Goal: Transaction & Acquisition: Book appointment/travel/reservation

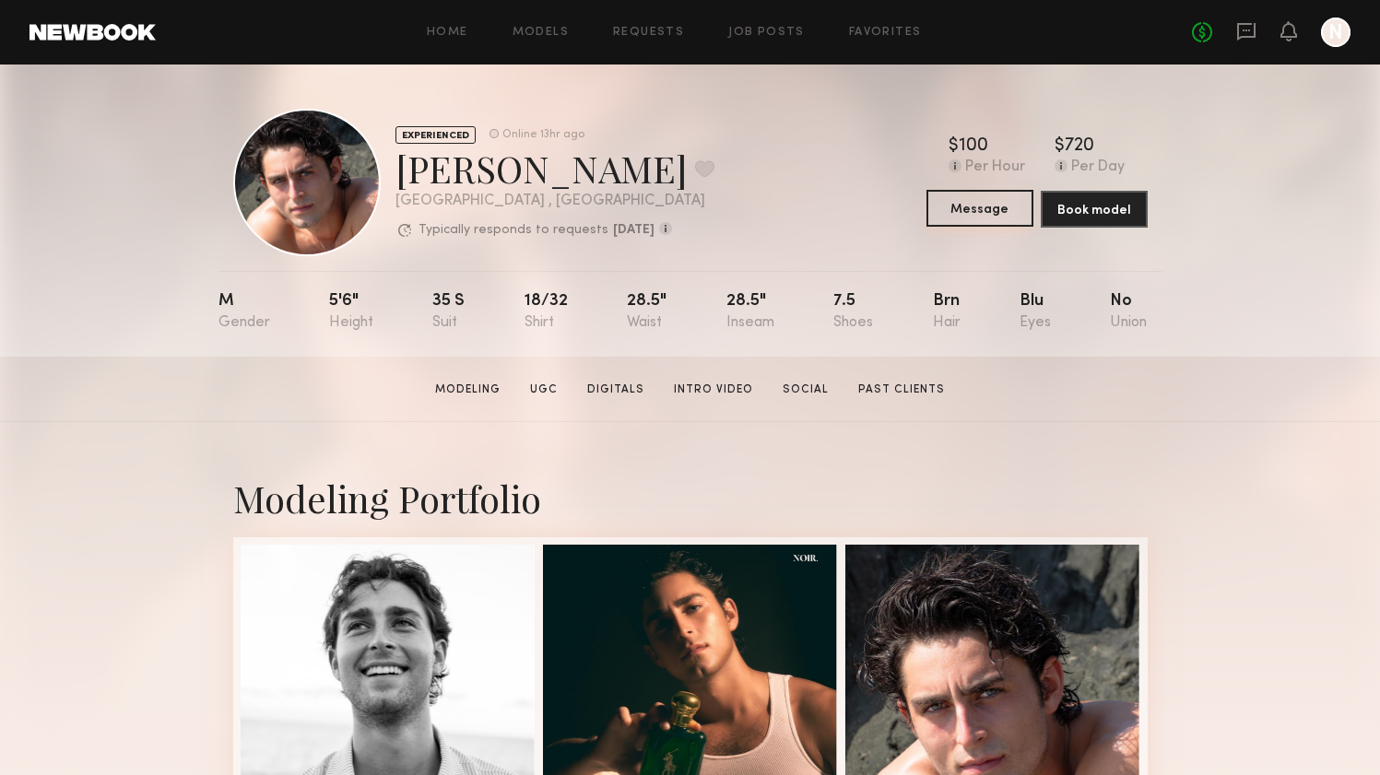
click at [991, 209] on button "Message" at bounding box center [980, 208] width 107 height 37
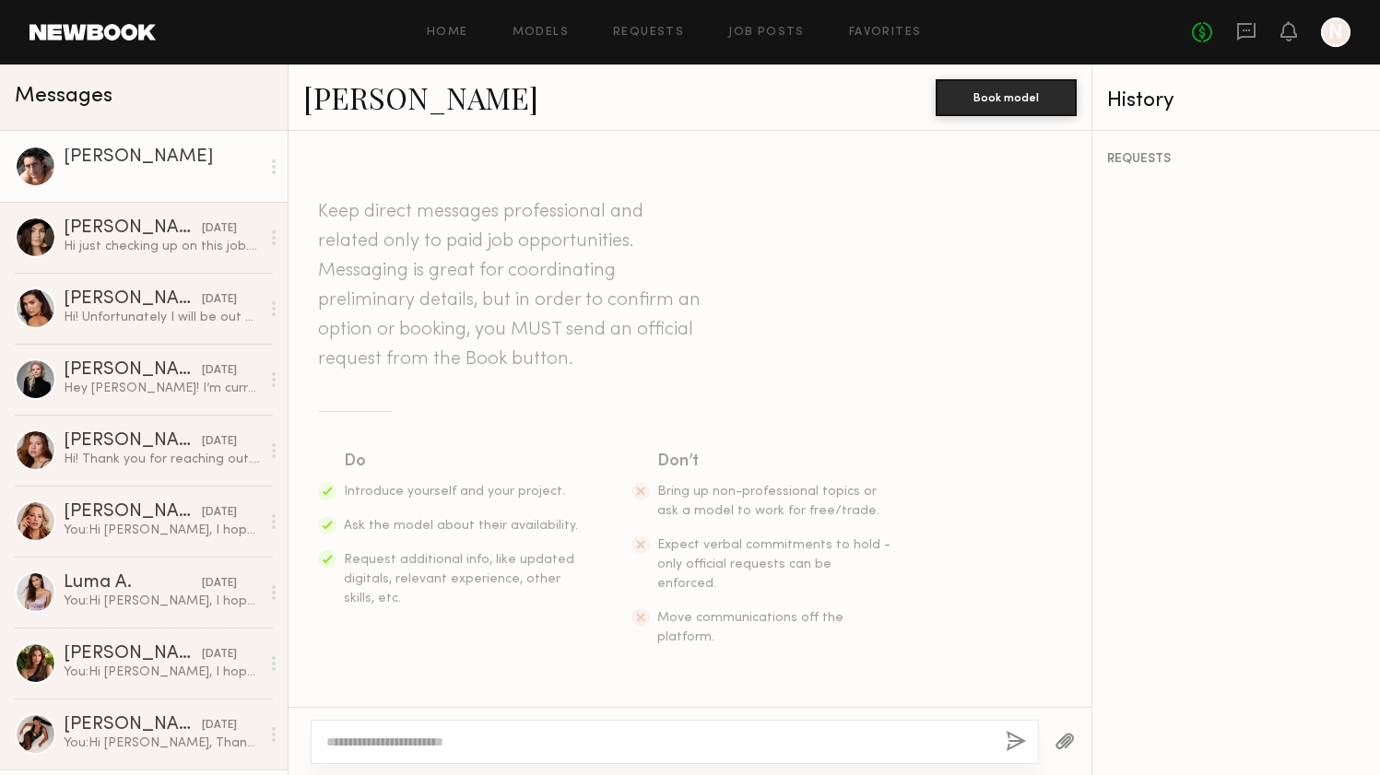
click at [526, 733] on textarea at bounding box center [658, 742] width 665 height 18
paste textarea "**********"
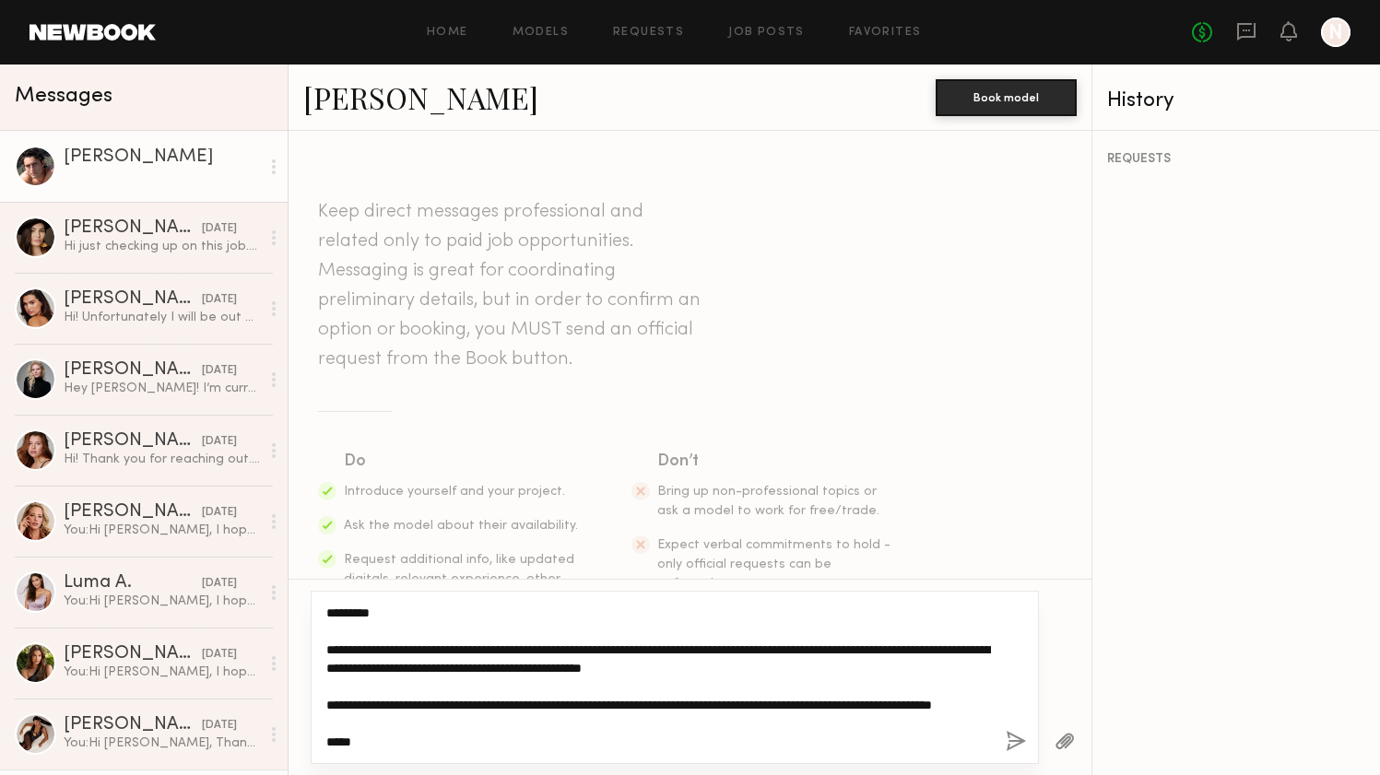
click at [455, 651] on textarea "**********" at bounding box center [658, 678] width 665 height 148
drag, startPoint x: 472, startPoint y: 649, endPoint x: 313, endPoint y: 653, distance: 158.6
click at [313, 653] on div "**********" at bounding box center [675, 677] width 728 height 173
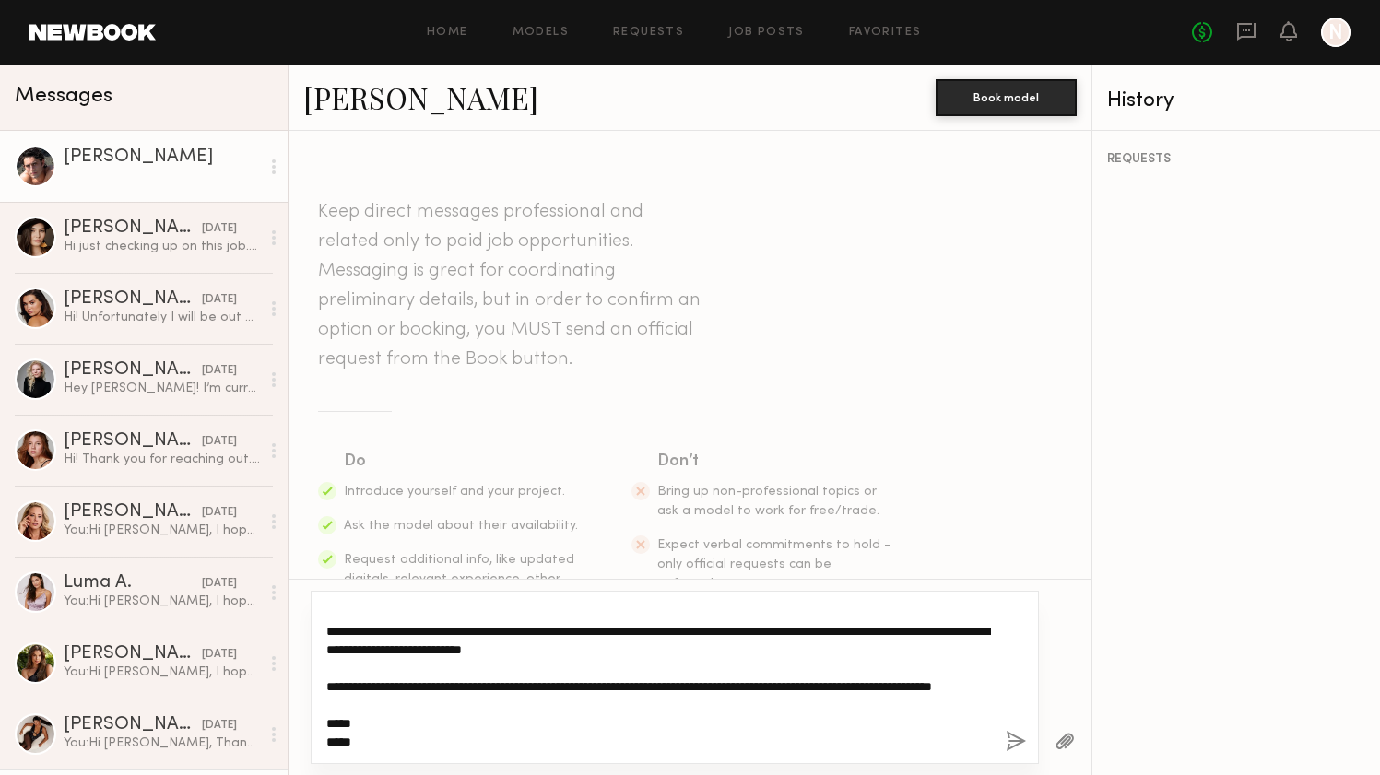
scroll to position [37, 0]
click at [708, 620] on textarea "**********" at bounding box center [658, 678] width 665 height 148
click at [695, 630] on textarea "**********" at bounding box center [658, 678] width 665 height 148
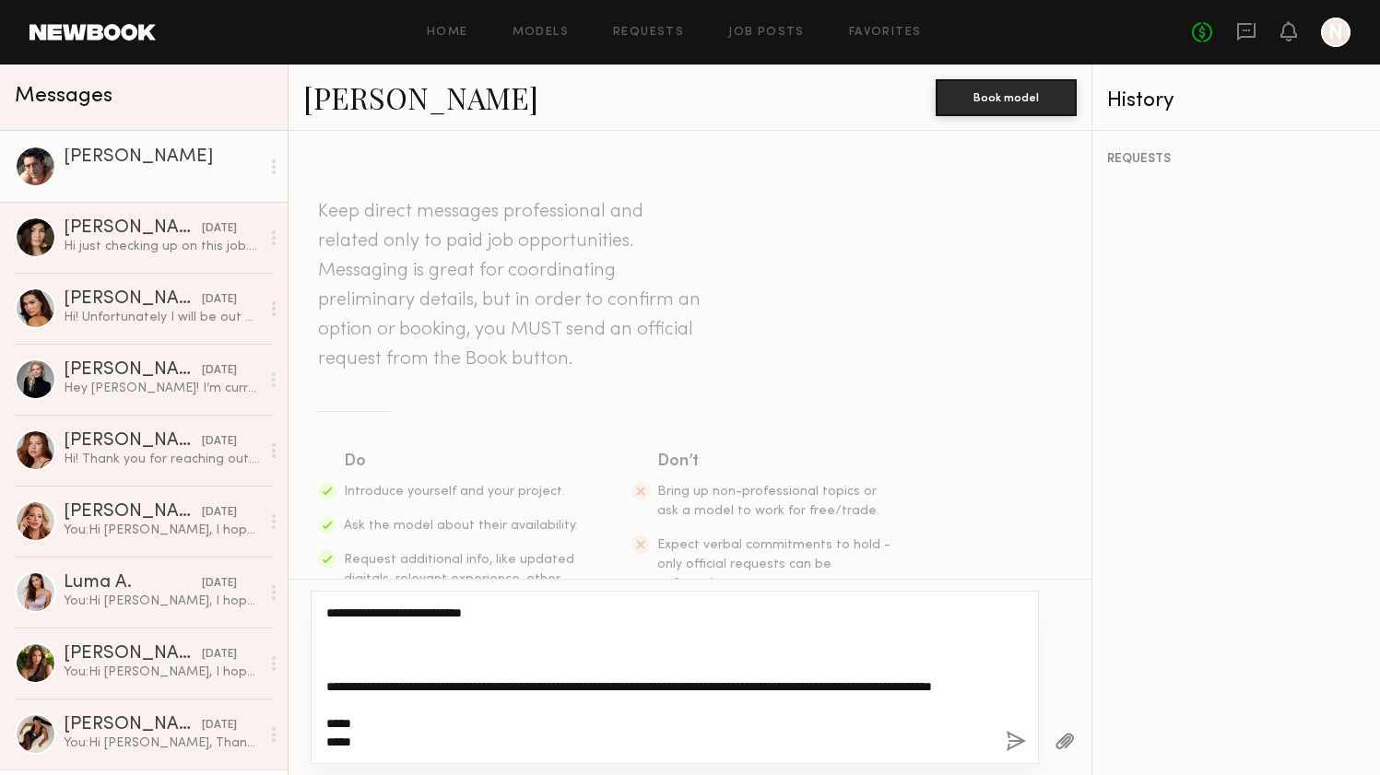
scroll to position [74, 0]
click at [398, 715] on textarea "**********" at bounding box center [658, 678] width 665 height 148
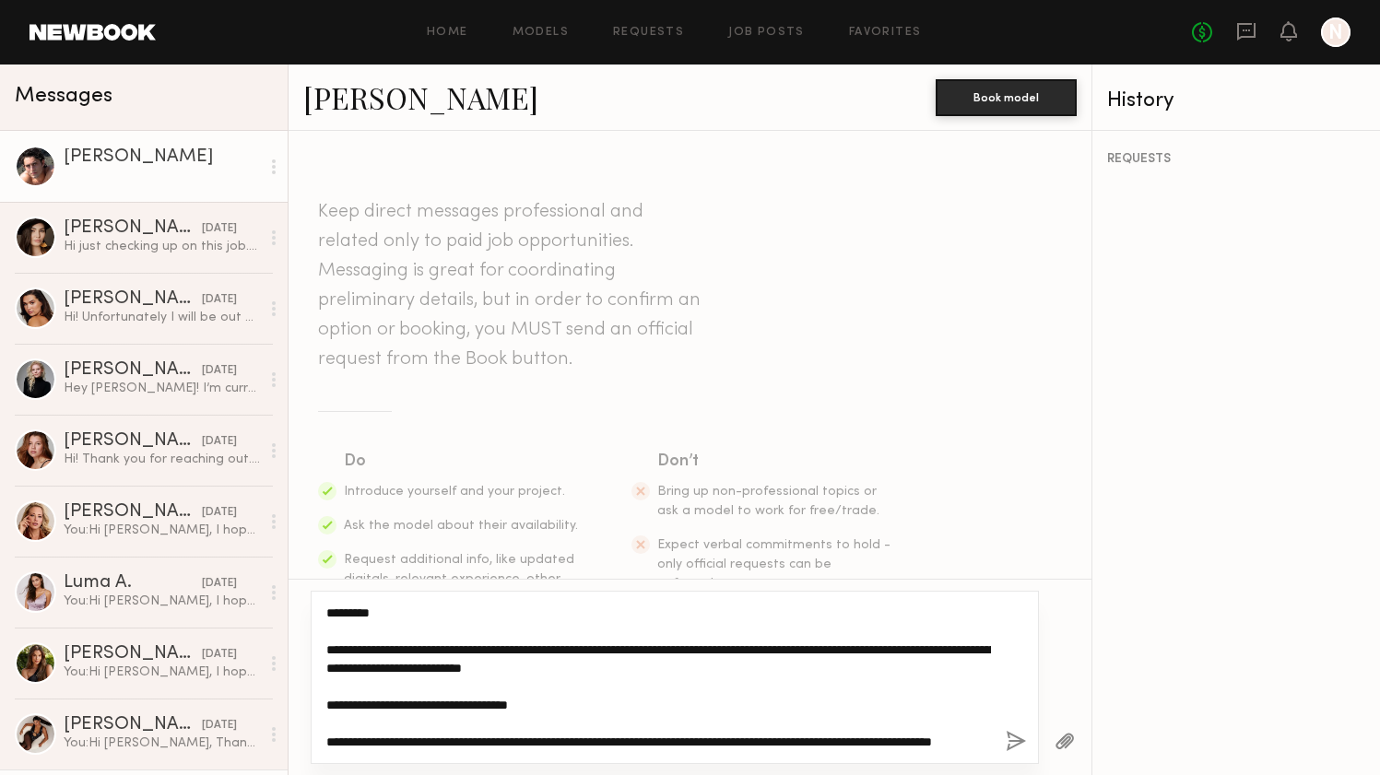
scroll to position [92, 0]
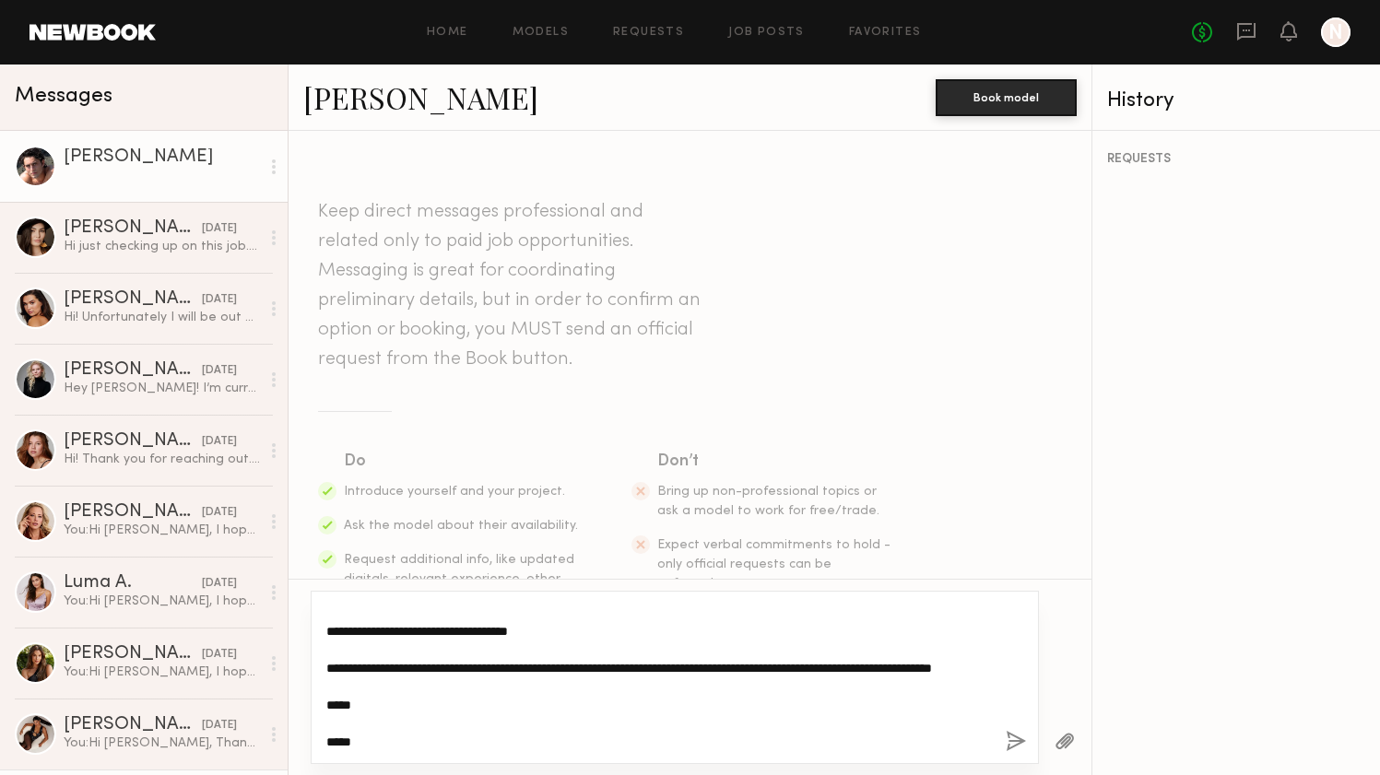
click at [399, 741] on textarea "**********" at bounding box center [658, 678] width 665 height 148
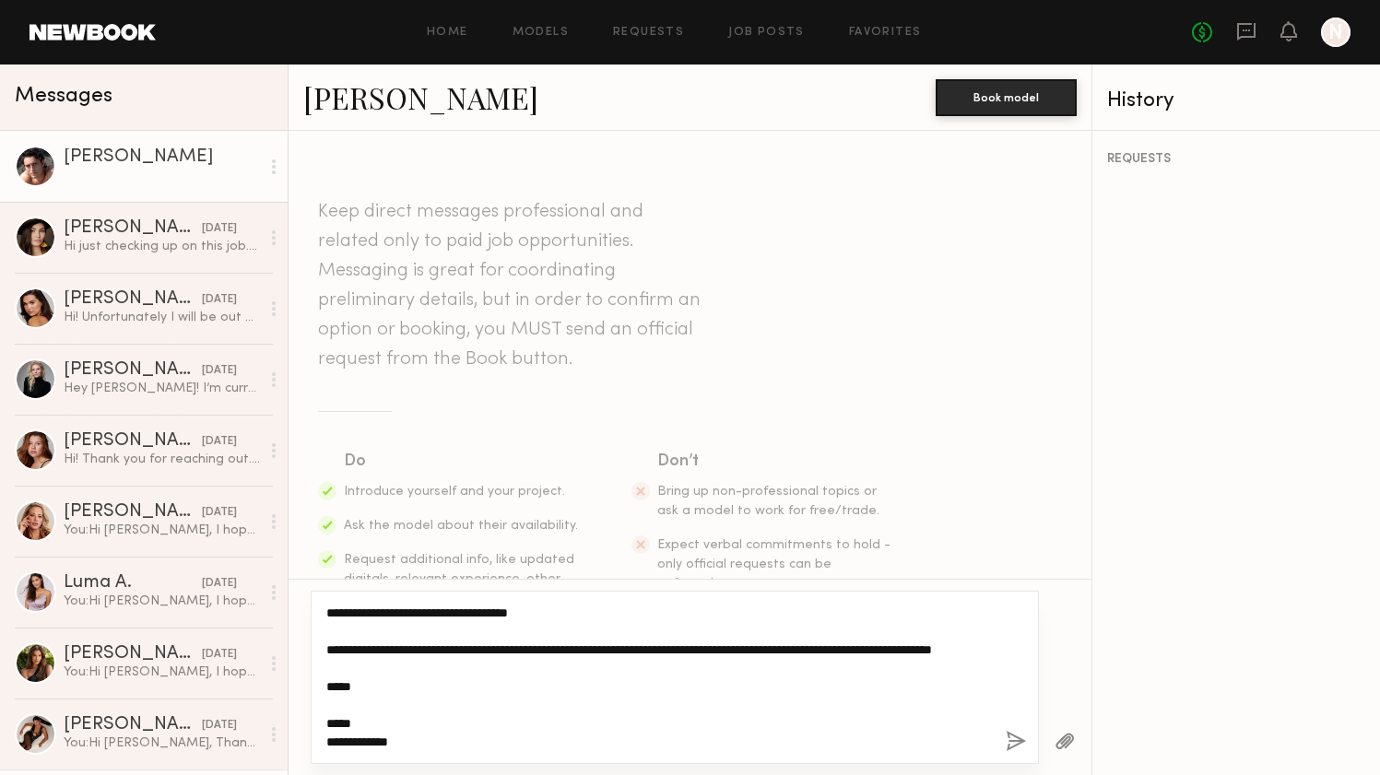
click at [387, 722] on textarea "**********" at bounding box center [658, 678] width 665 height 148
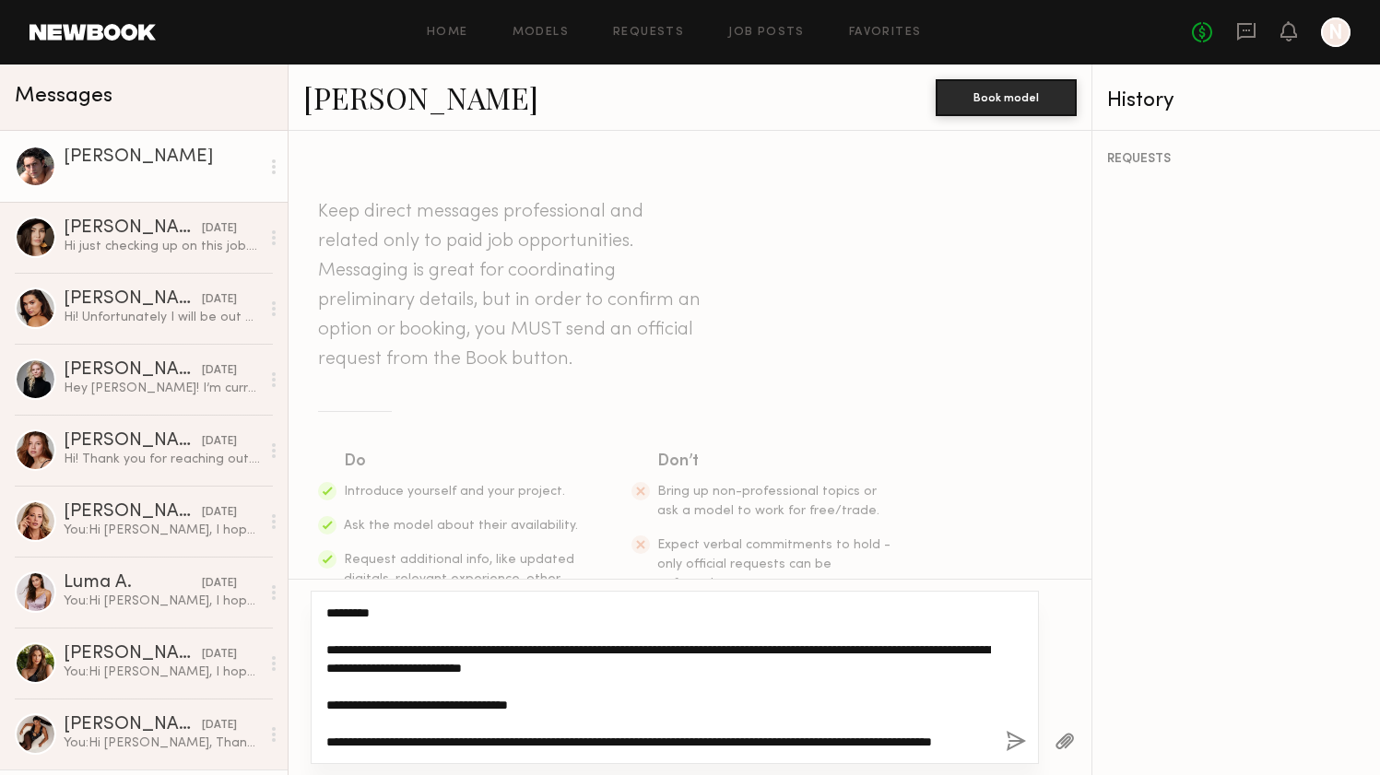
scroll to position [111, 0]
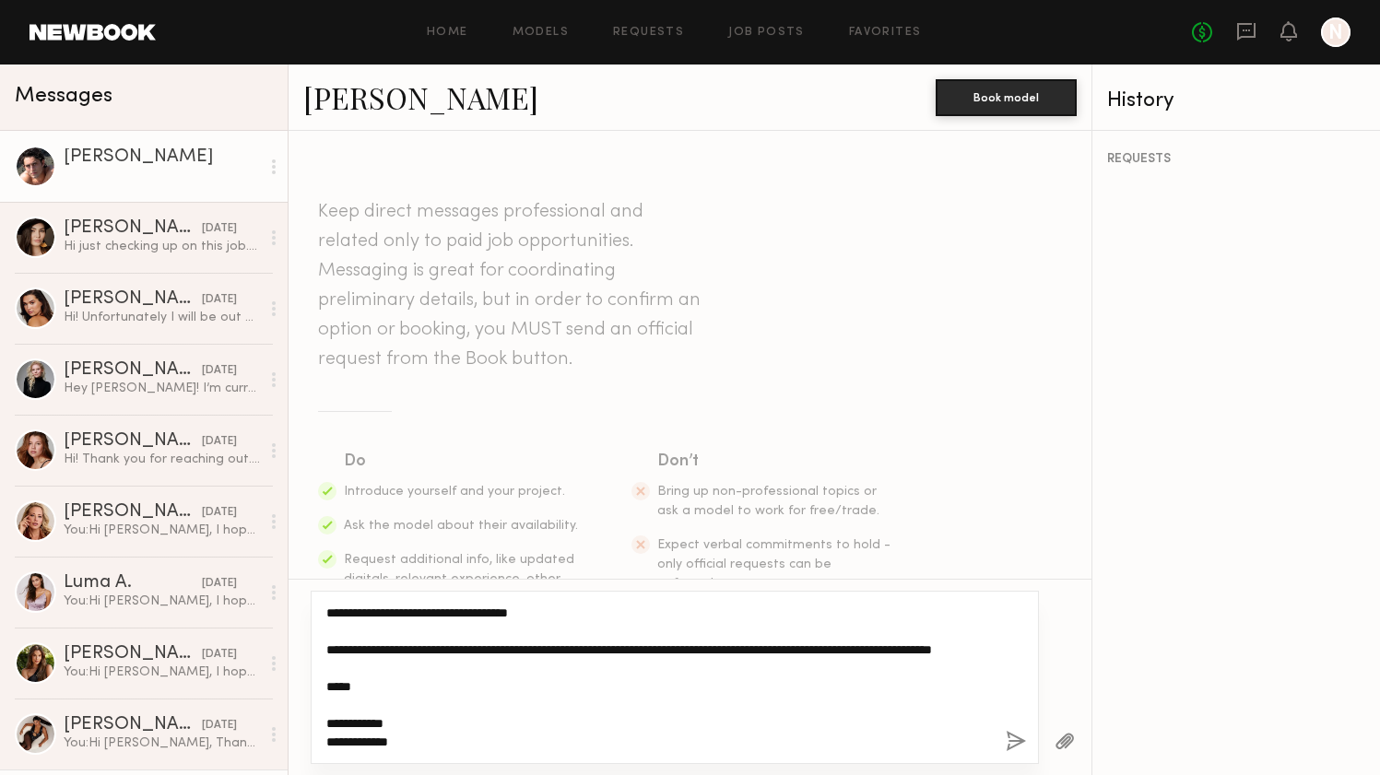
type textarea "**********"
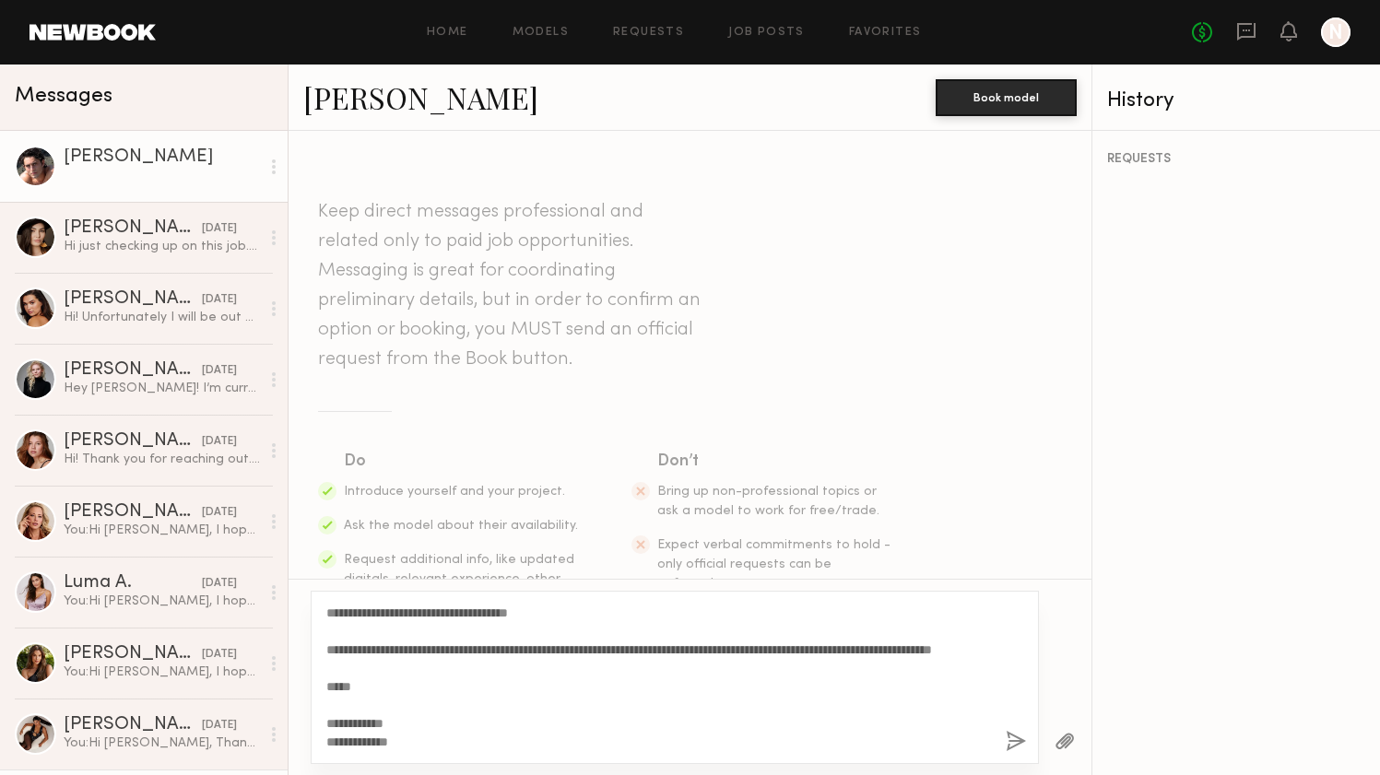
click at [1008, 733] on button "button" at bounding box center [1016, 742] width 20 height 23
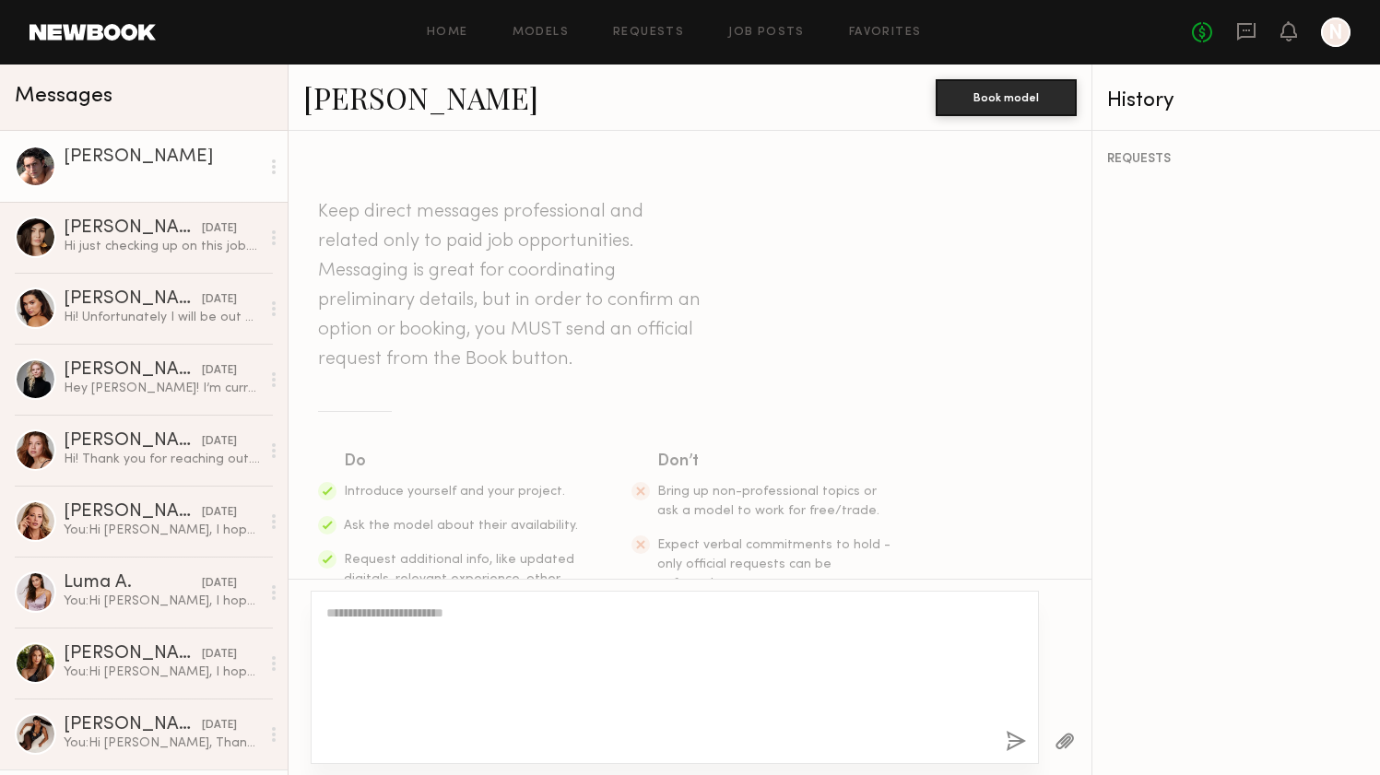
scroll to position [0, 0]
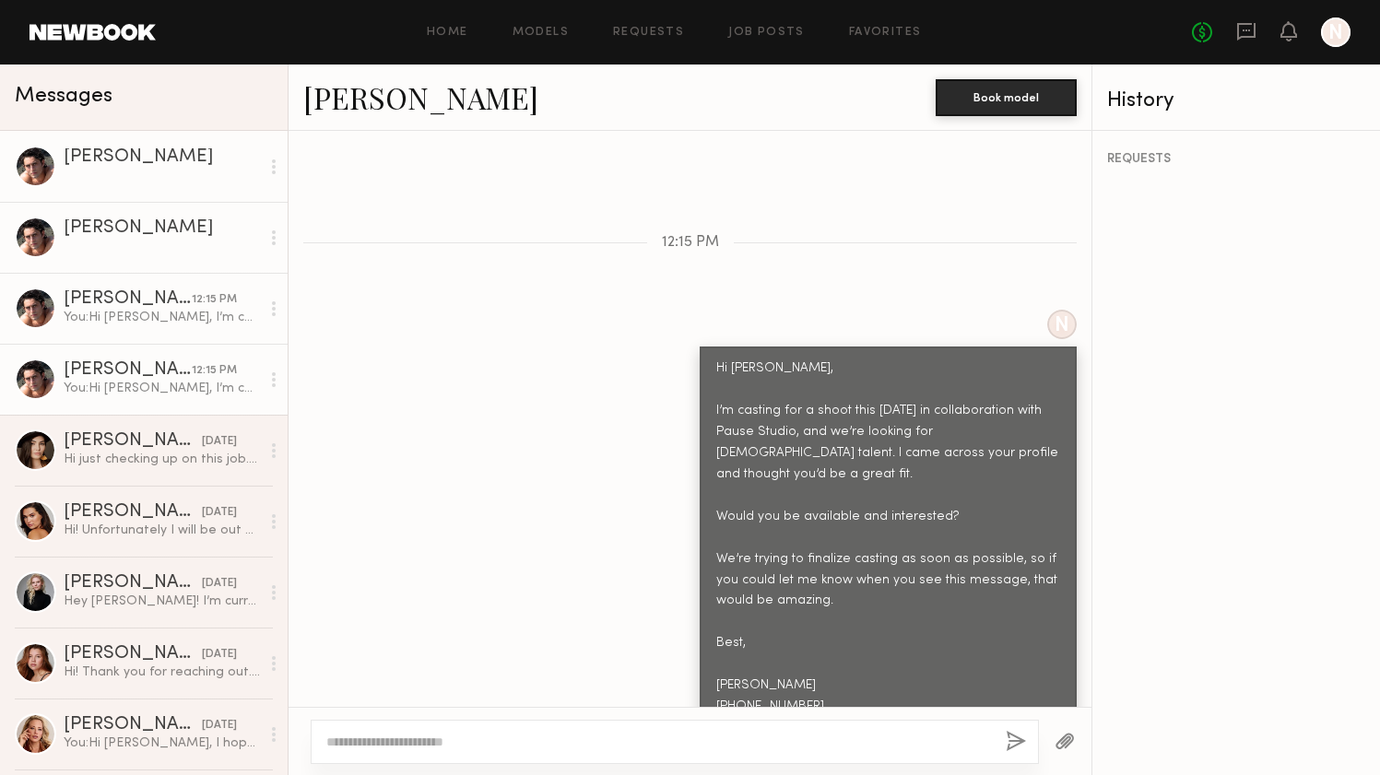
click at [632, 430] on div "N Hi [PERSON_NAME], I’m casting for a shoot this [DATE] in collaboration with P…" at bounding box center [690, 520] width 803 height 420
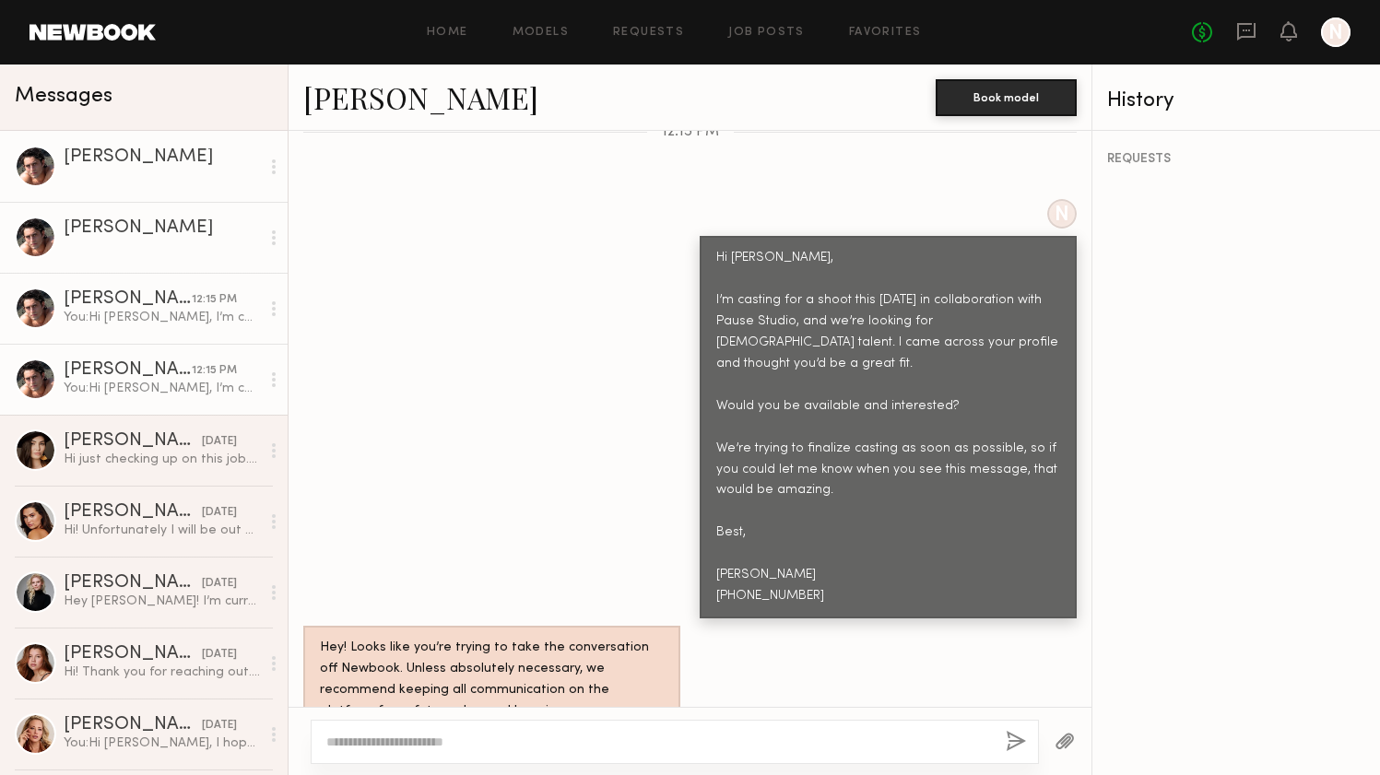
scroll to position [653, 0]
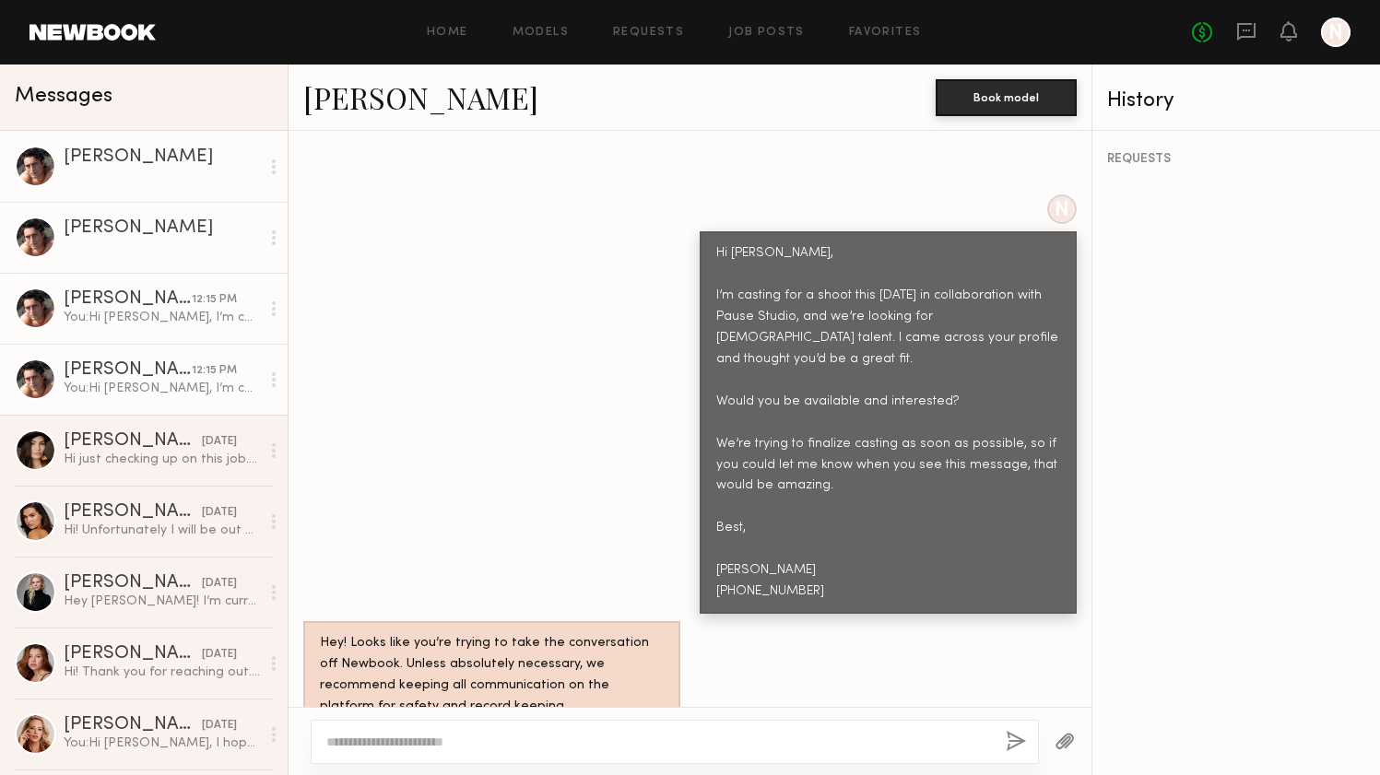
click at [384, 669] on div "Hey! Looks like you’re trying to take the conversation off Newbook. Unless abso…" at bounding box center [492, 675] width 344 height 85
drag, startPoint x: 439, startPoint y: 667, endPoint x: 424, endPoint y: 664, distance: 15.0
click at [424, 664] on div "Hey! Looks like you’re trying to take the conversation off Newbook. Unless abso…" at bounding box center [492, 675] width 344 height 85
drag, startPoint x: 843, startPoint y: 565, endPoint x: 793, endPoint y: 504, distance: 78.6
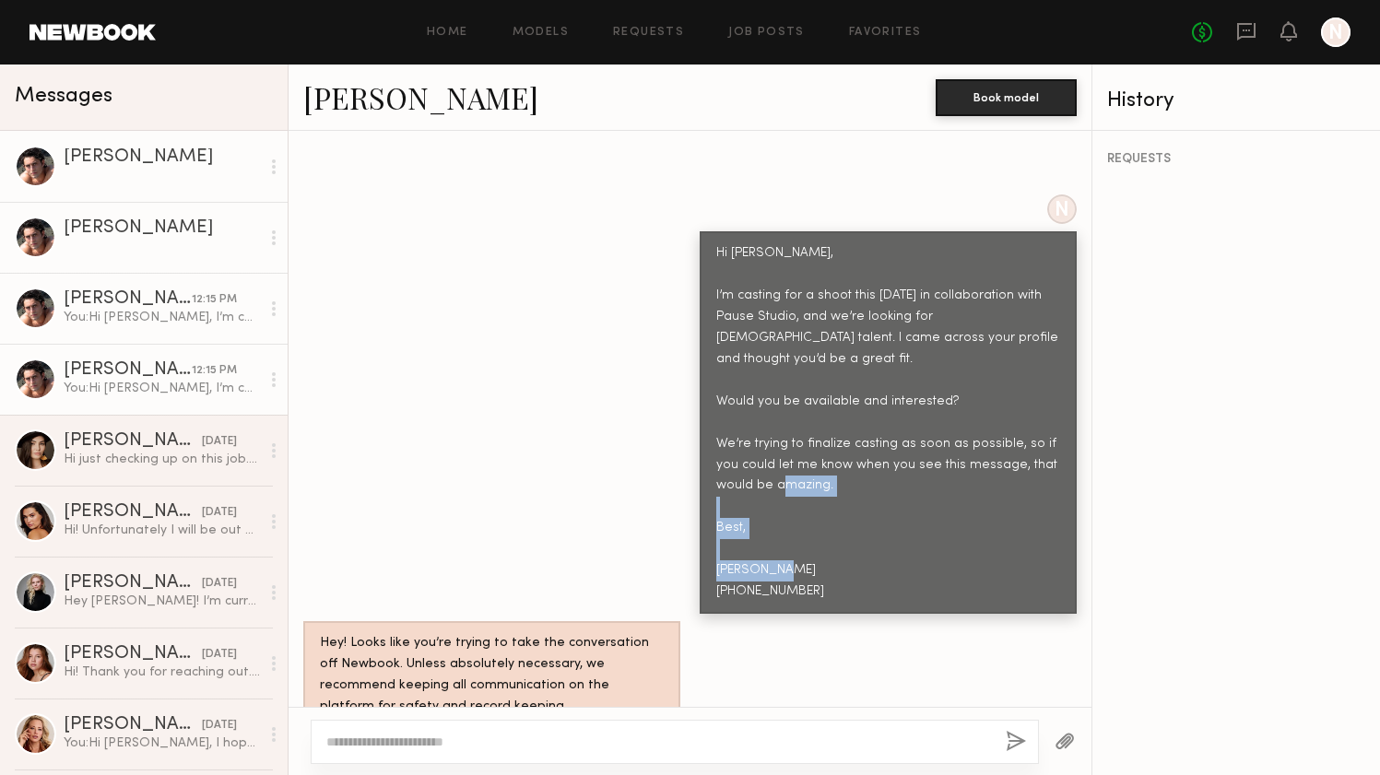
click at [793, 504] on div "Hi [PERSON_NAME], I’m casting for a shoot this [DATE] in collaboration with Pau…" at bounding box center [888, 422] width 377 height 383
click at [753, 462] on div "Hi [PERSON_NAME], I’m casting for a shoot this [DATE] in collaboration with Pau…" at bounding box center [888, 423] width 344 height 360
click at [102, 355] on link "[PERSON_NAME] 12:15 PM You: Hi [PERSON_NAME], I’m casting for a shoot this [DAT…" at bounding box center [144, 379] width 288 height 71
click at [130, 303] on div "[PERSON_NAME]" at bounding box center [128, 299] width 128 height 18
click at [133, 248] on div at bounding box center [162, 247] width 196 height 18
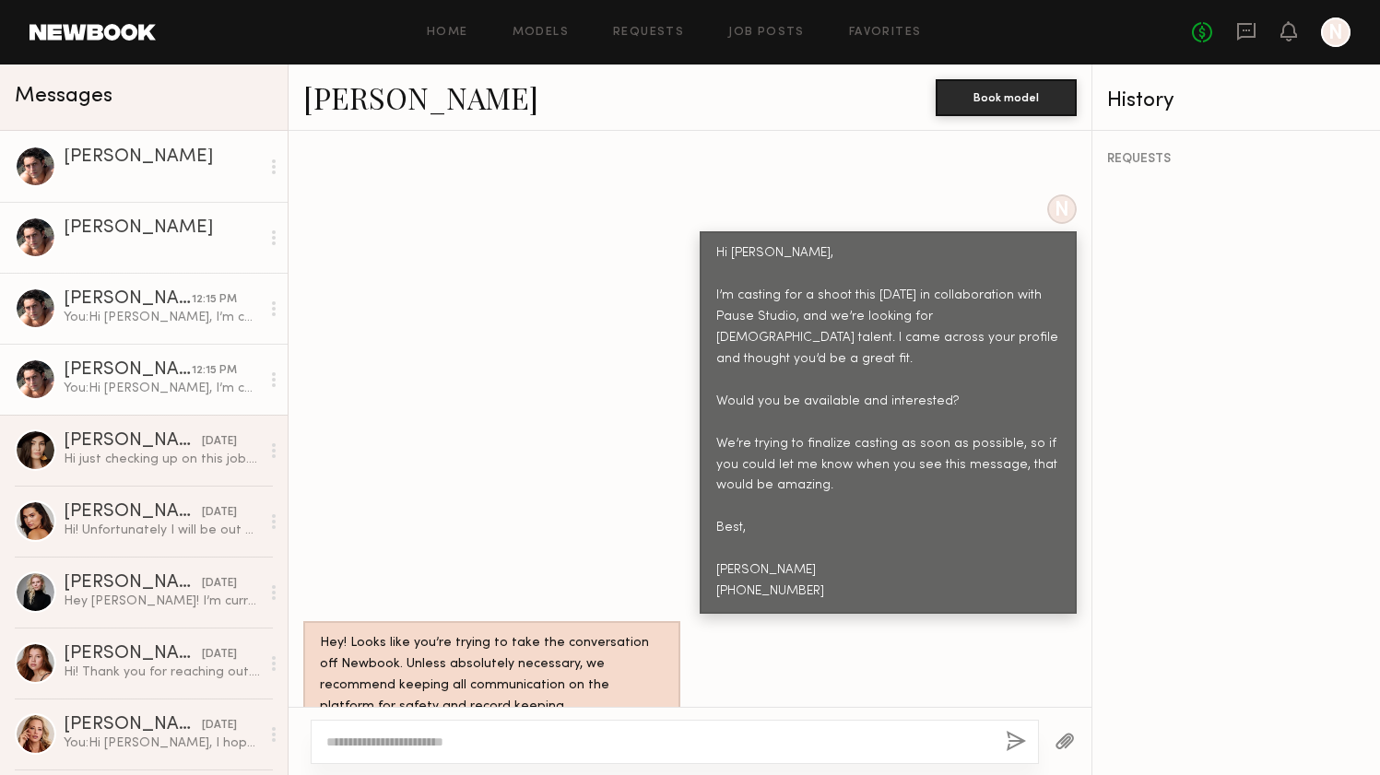
click at [73, 18] on header "Home Models Requests Job Posts Favorites Sign Out No fees up to $5,000 N" at bounding box center [690, 32] width 1380 height 65
click at [65, 38] on link at bounding box center [93, 32] width 126 height 17
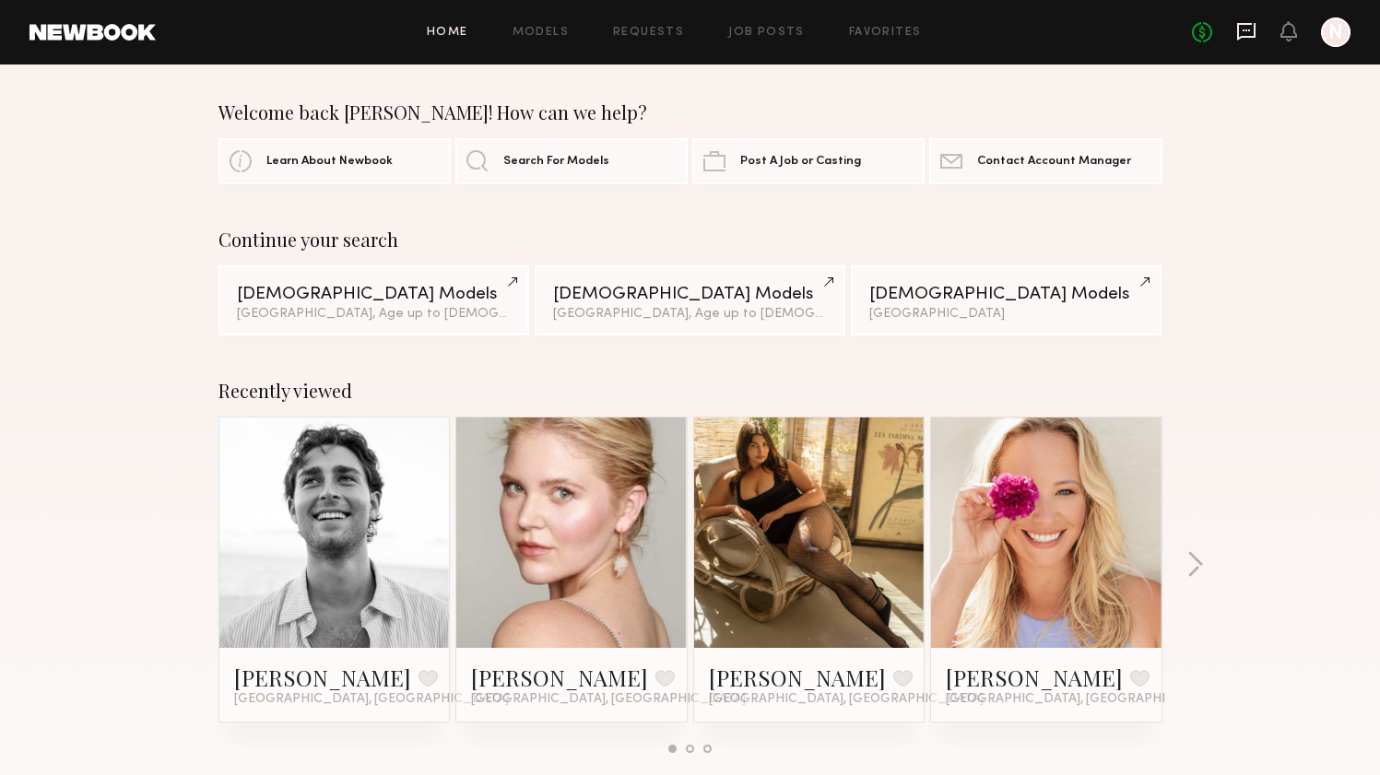
click at [1245, 32] on icon at bounding box center [1246, 31] width 20 height 20
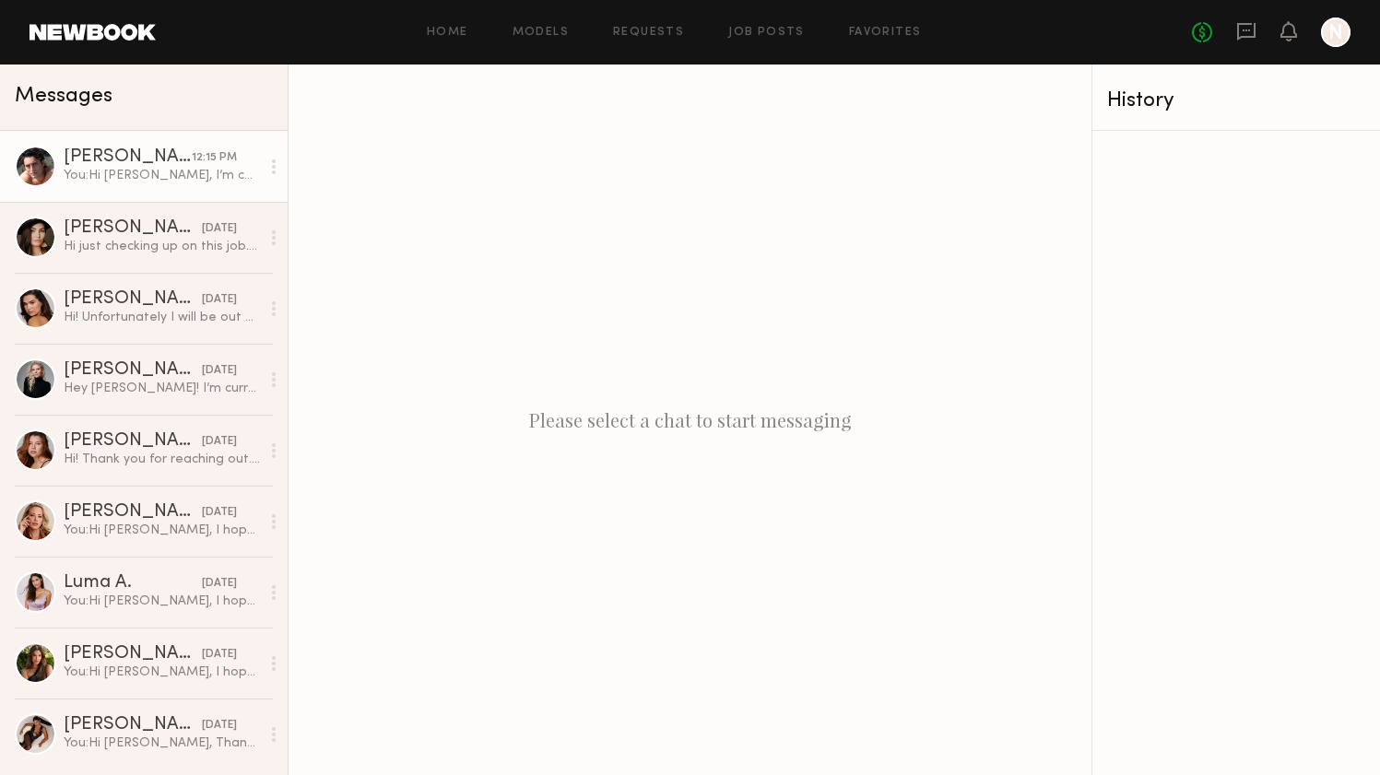
click at [109, 157] on div "[PERSON_NAME]" at bounding box center [128, 157] width 128 height 18
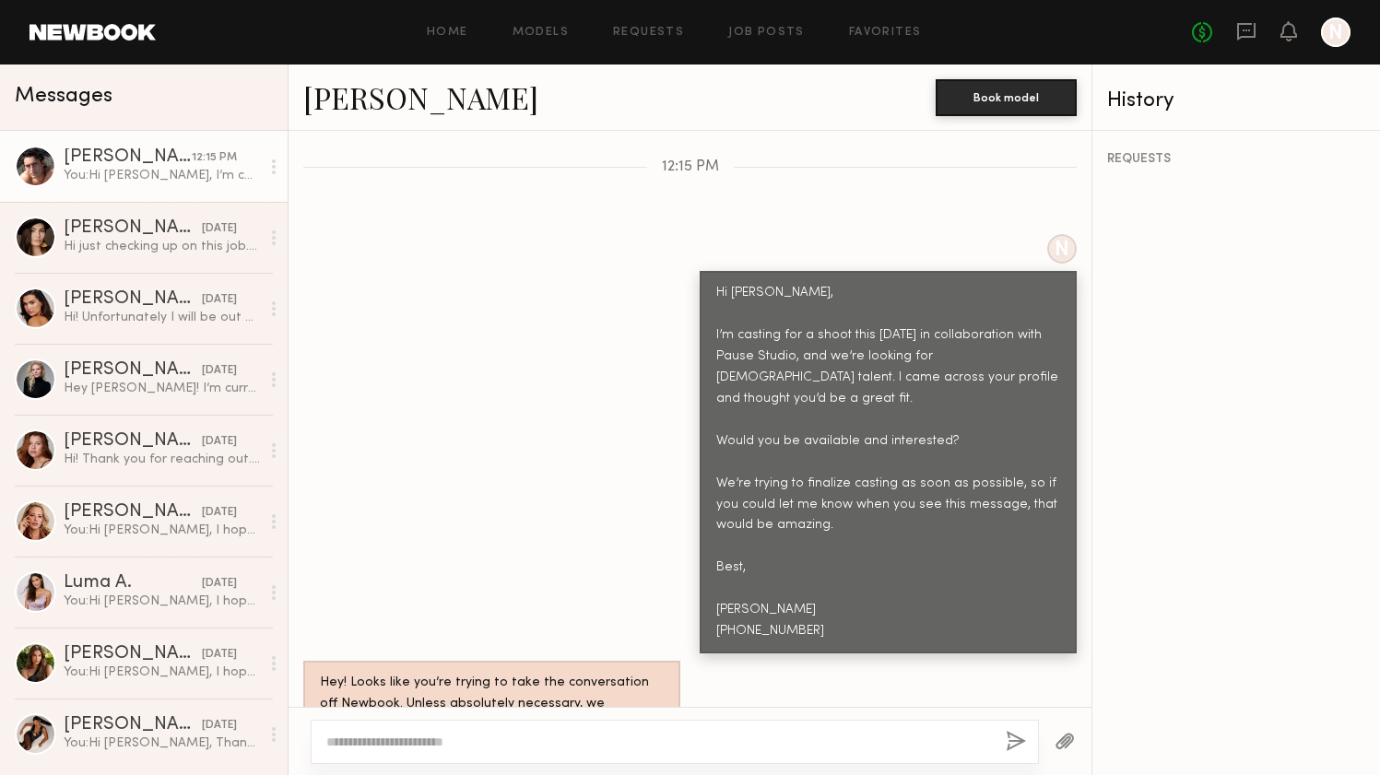
scroll to position [653, 0]
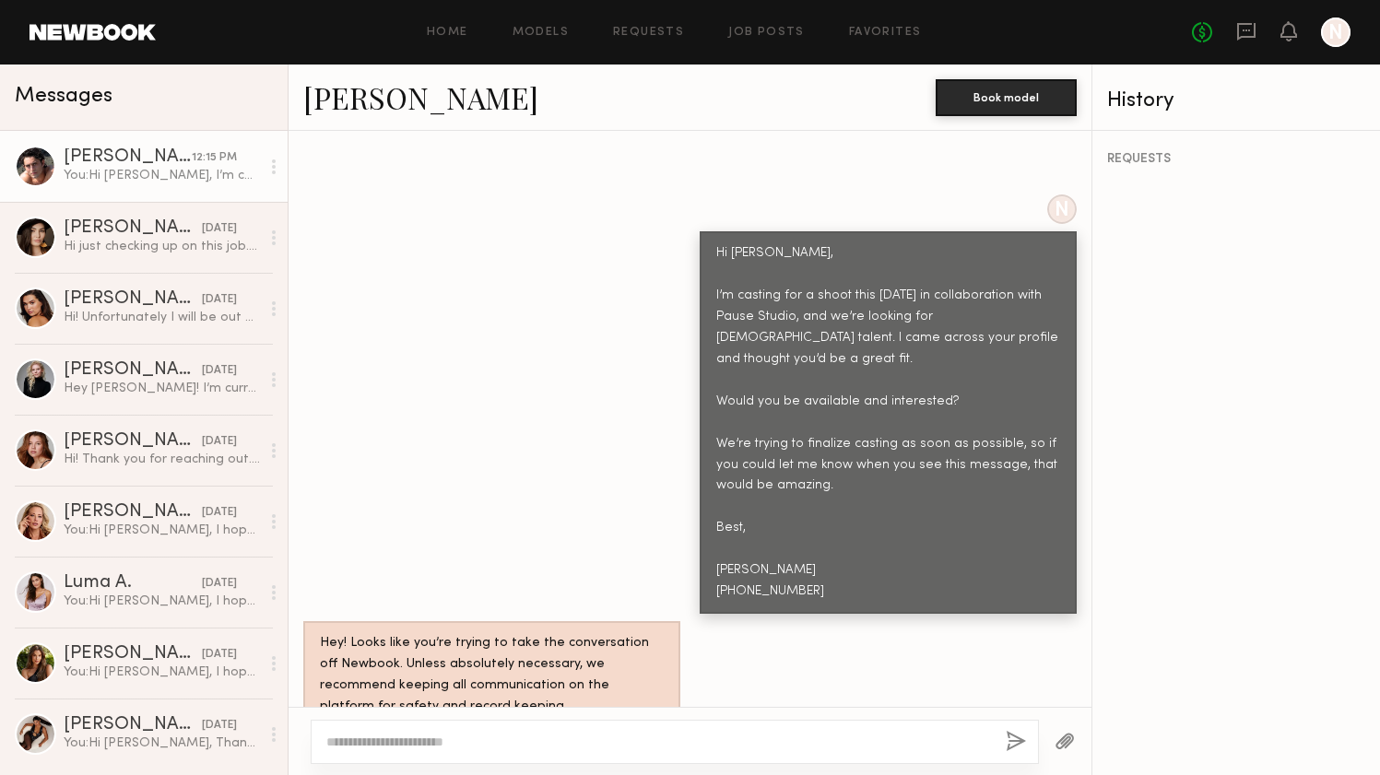
click at [61, 41] on header "Home Models Requests Job Posts Favorites Sign Out No fees up to $5,000 N" at bounding box center [690, 32] width 1380 height 65
click at [93, 25] on link at bounding box center [93, 32] width 126 height 17
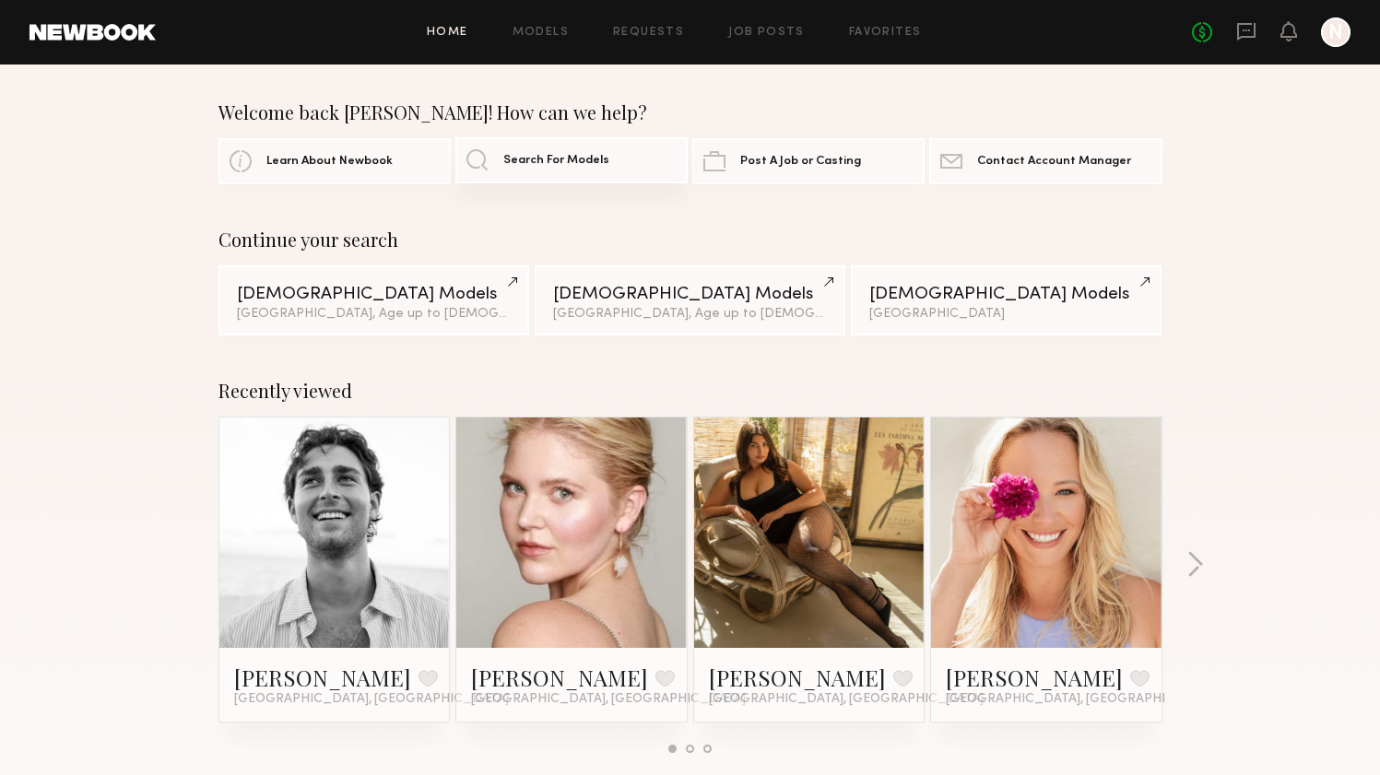
click at [554, 161] on span "Search For Models" at bounding box center [556, 161] width 106 height 12
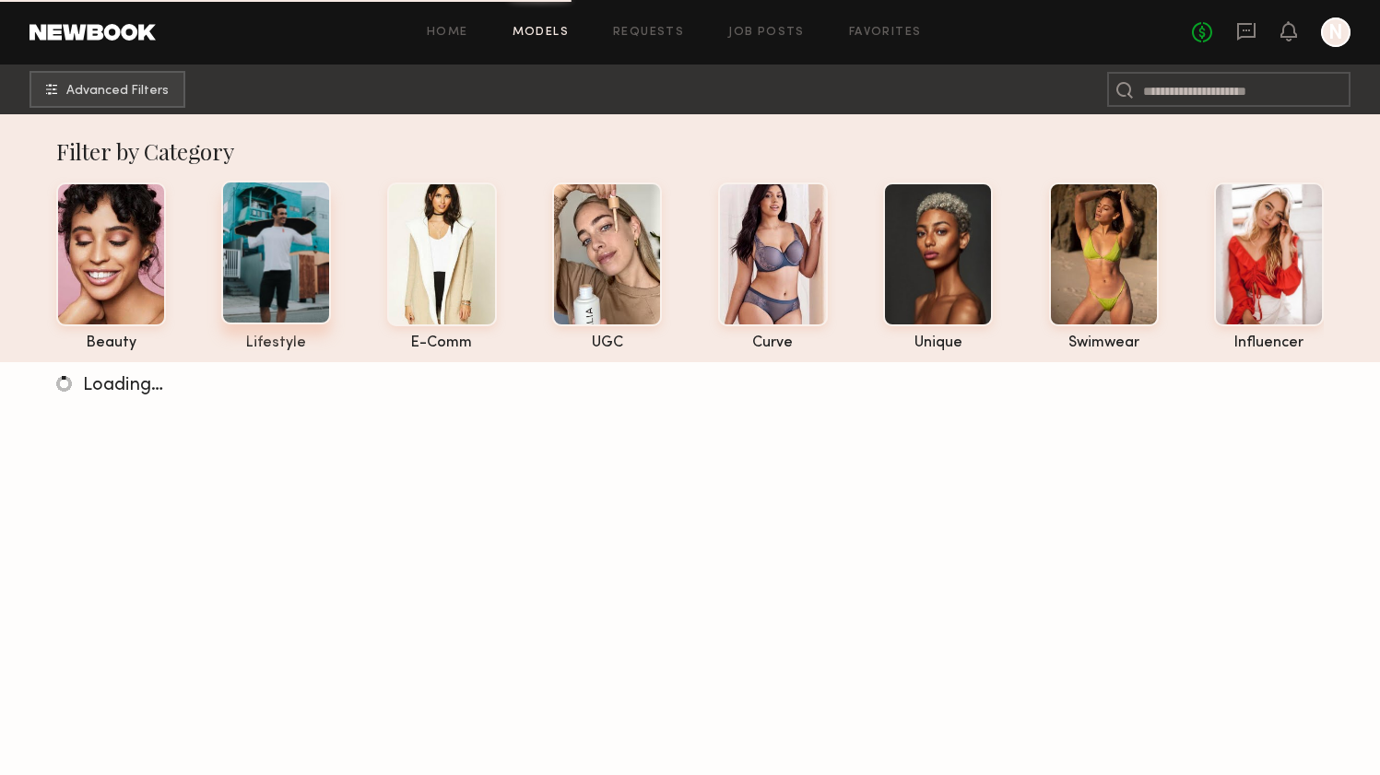
click at [278, 278] on div at bounding box center [276, 253] width 110 height 144
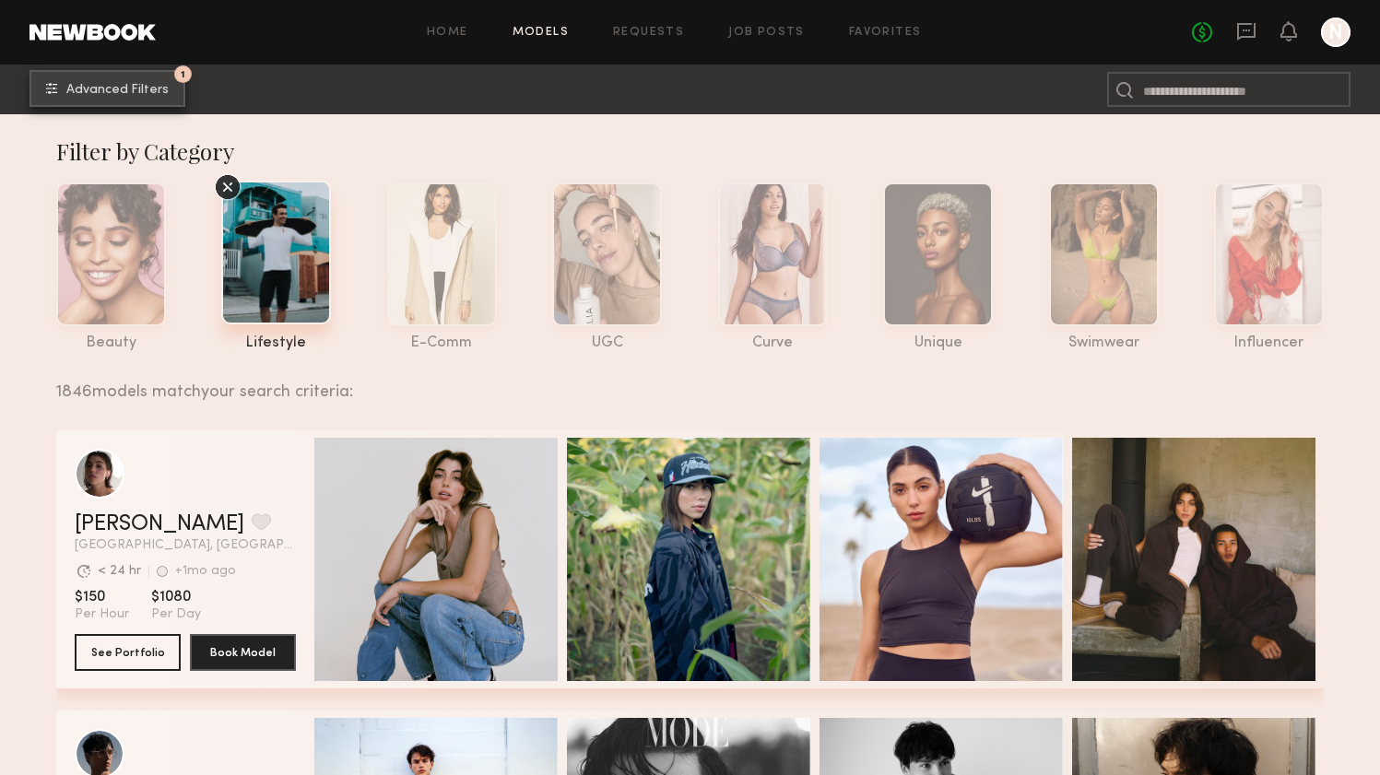
click at [99, 94] on span "Advanced Filters" at bounding box center [117, 90] width 102 height 13
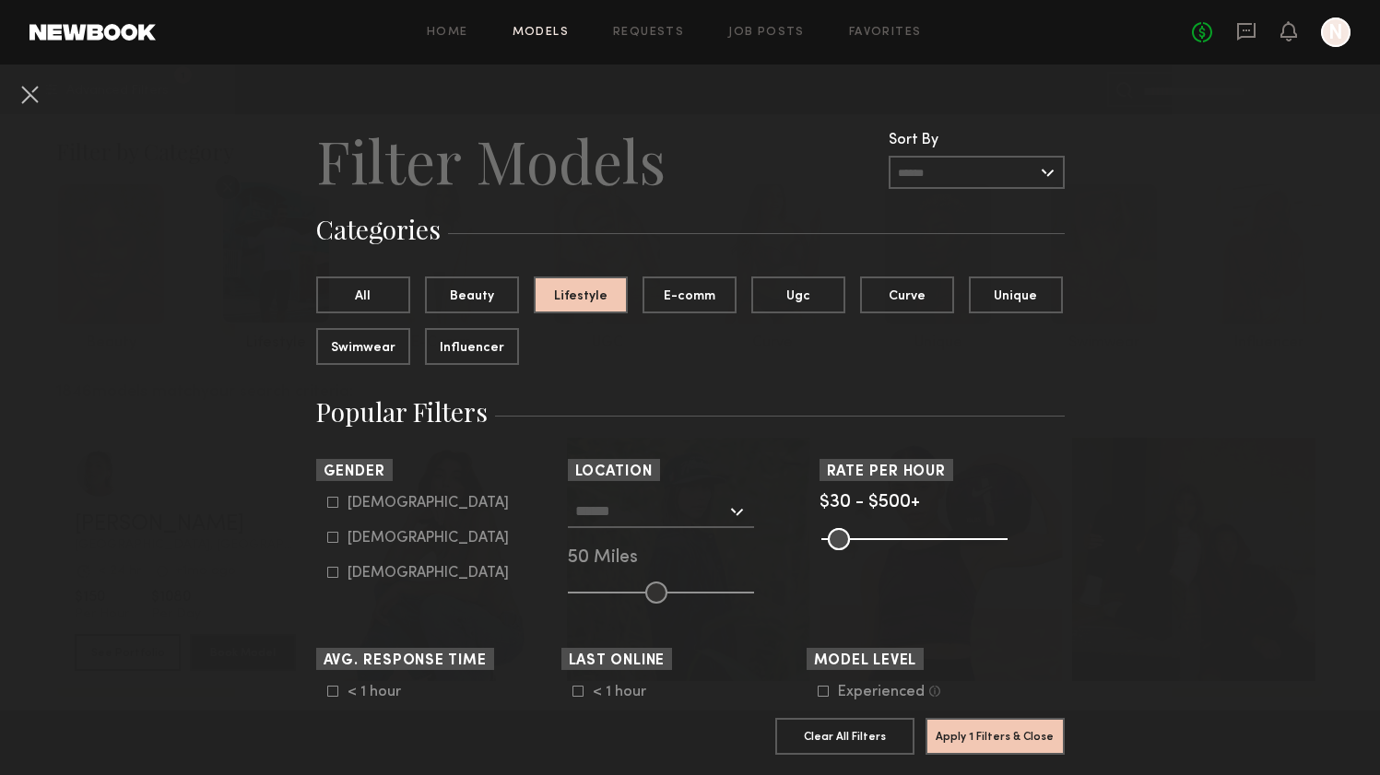
scroll to position [28, 0]
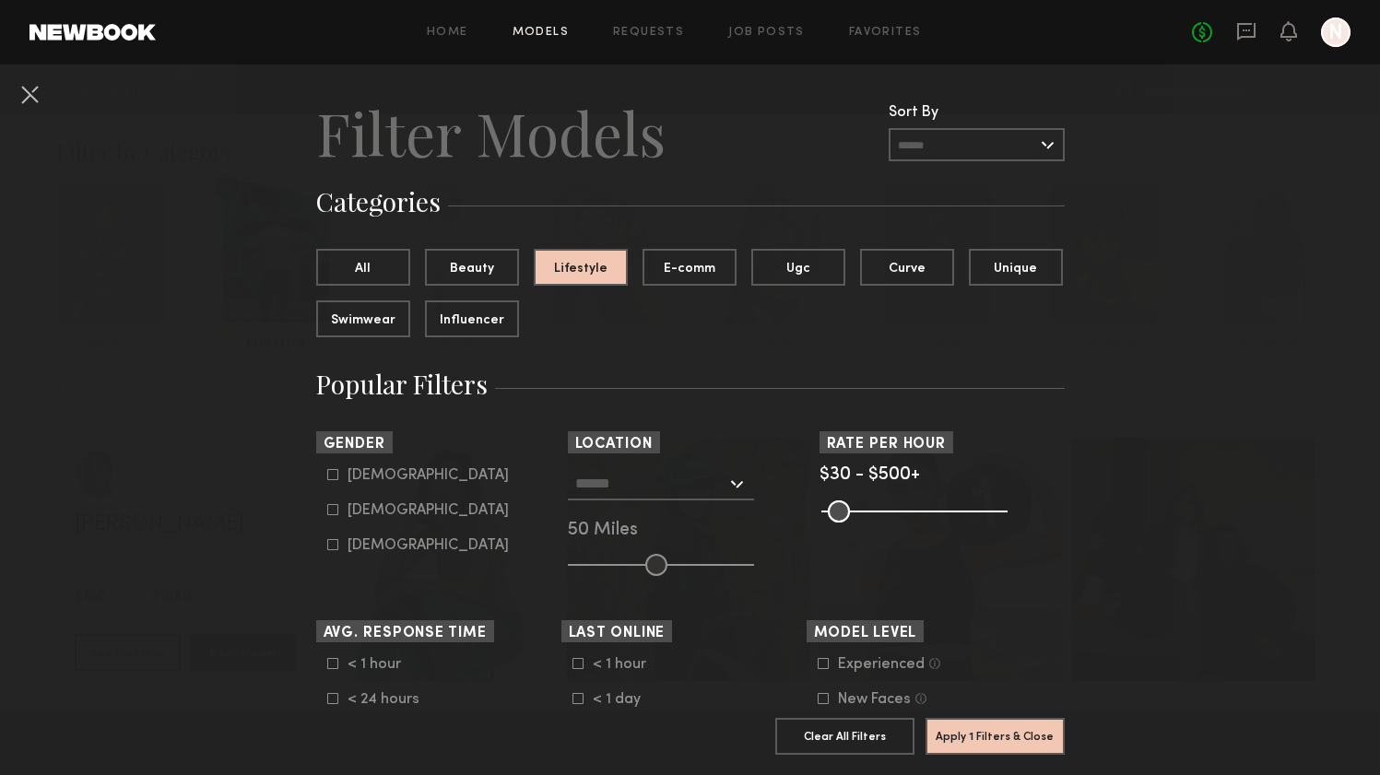
click at [340, 467] on common-framework-checkbox "[DEMOGRAPHIC_DATA]" at bounding box center [444, 475] width 234 height 17
click at [334, 472] on icon at bounding box center [332, 474] width 11 height 11
type input "*"
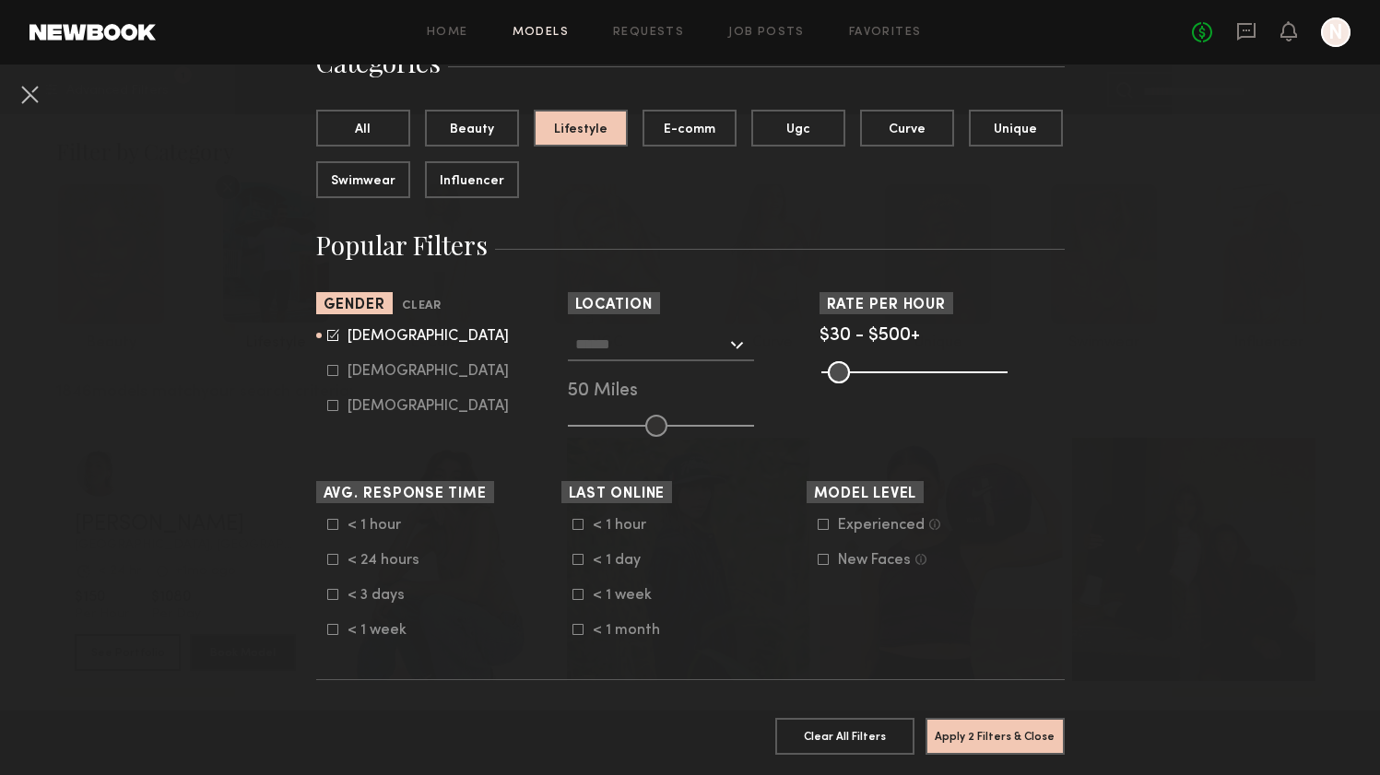
scroll to position [172, 0]
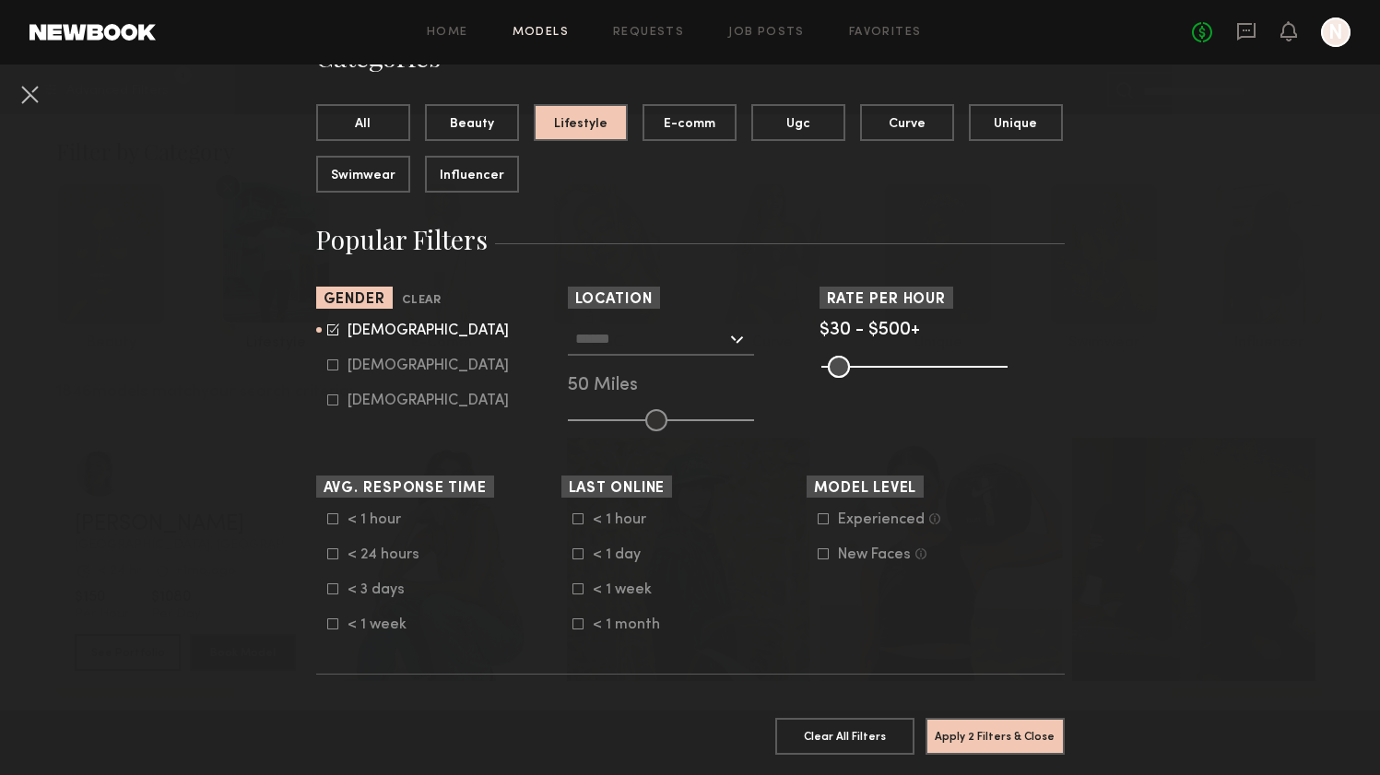
click at [727, 324] on div at bounding box center [661, 339] width 186 height 33
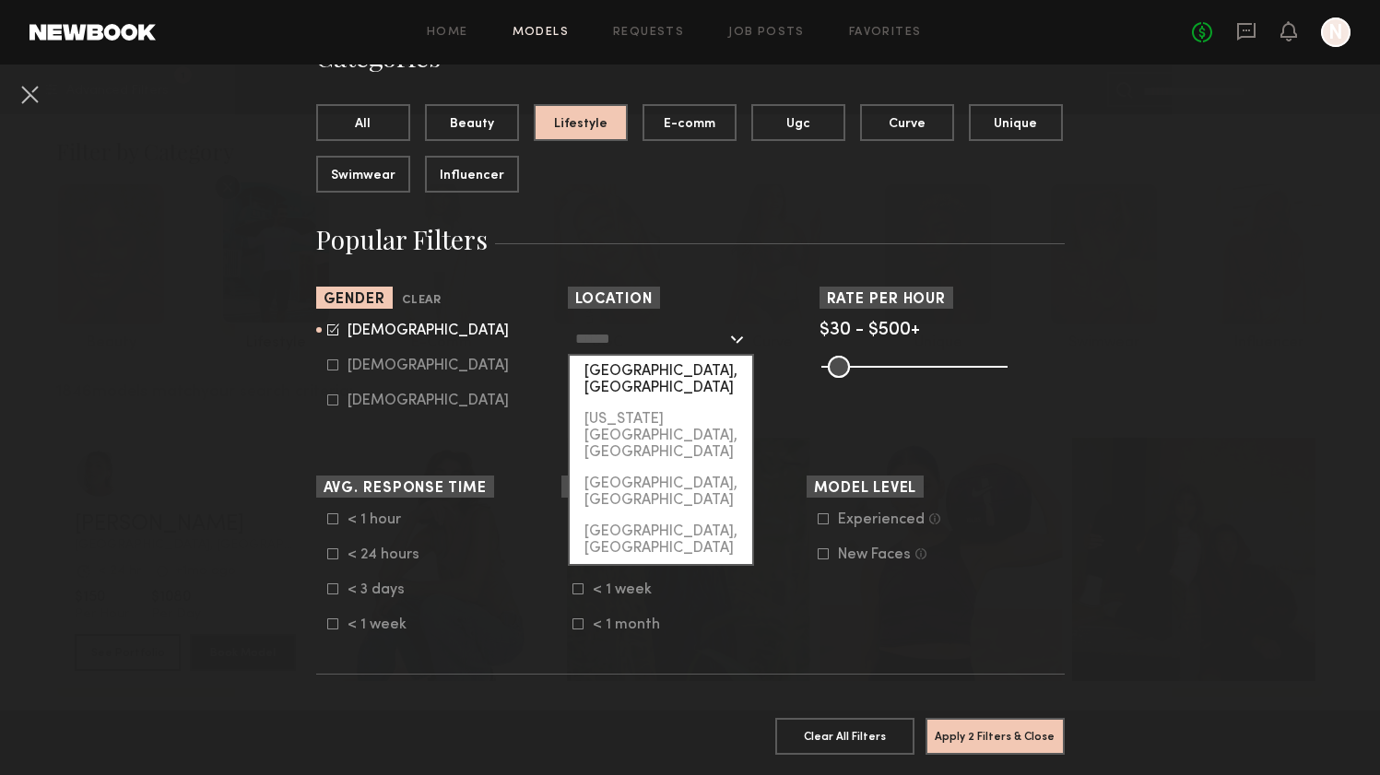
click at [701, 372] on div "[GEOGRAPHIC_DATA], [GEOGRAPHIC_DATA]" at bounding box center [661, 380] width 183 height 48
type input "**********"
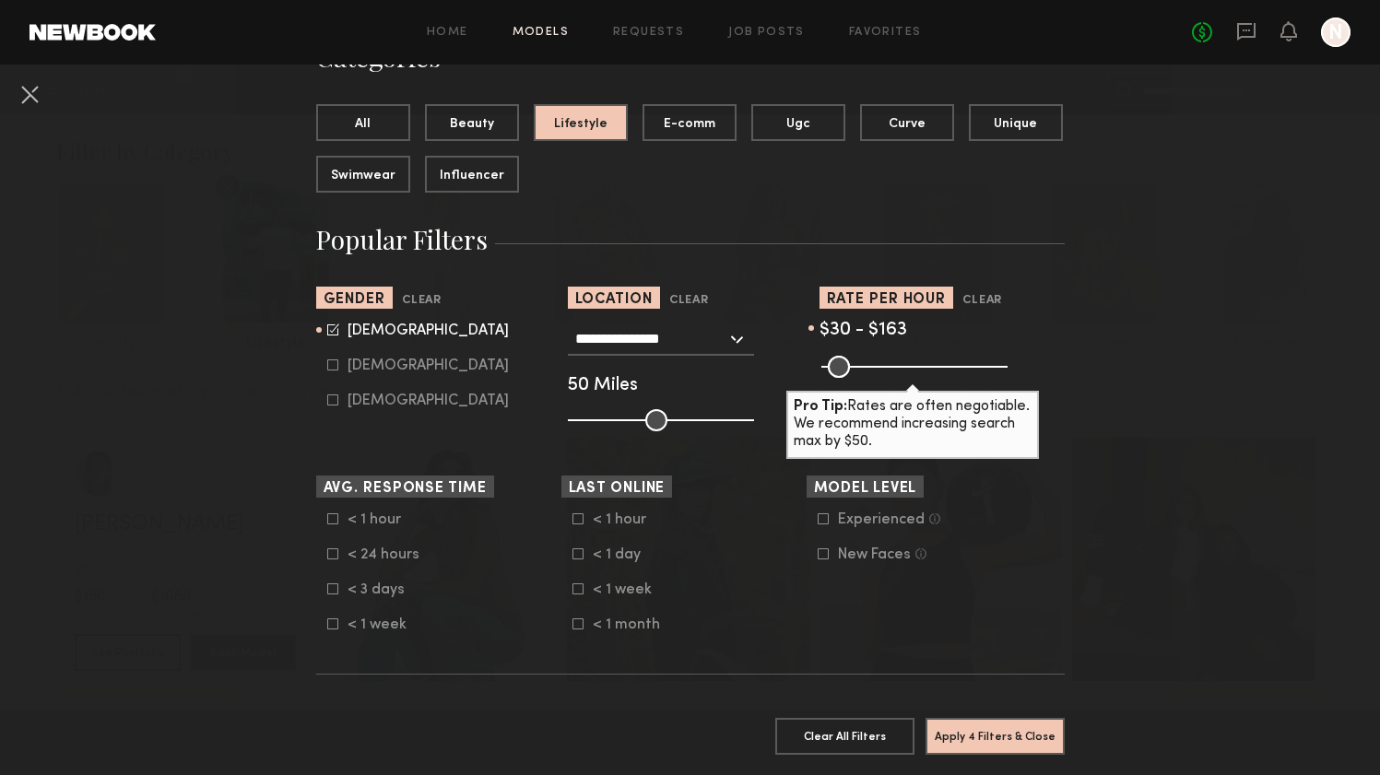
drag, startPoint x: 990, startPoint y: 369, endPoint x: 878, endPoint y: 375, distance: 112.7
click at [878, 375] on input "range" at bounding box center [914, 367] width 186 height 22
drag, startPoint x: 881, startPoint y: 377, endPoint x: 892, endPoint y: 377, distance: 10.1
type input "***"
click at [892, 377] on input "range" at bounding box center [914, 367] width 186 height 22
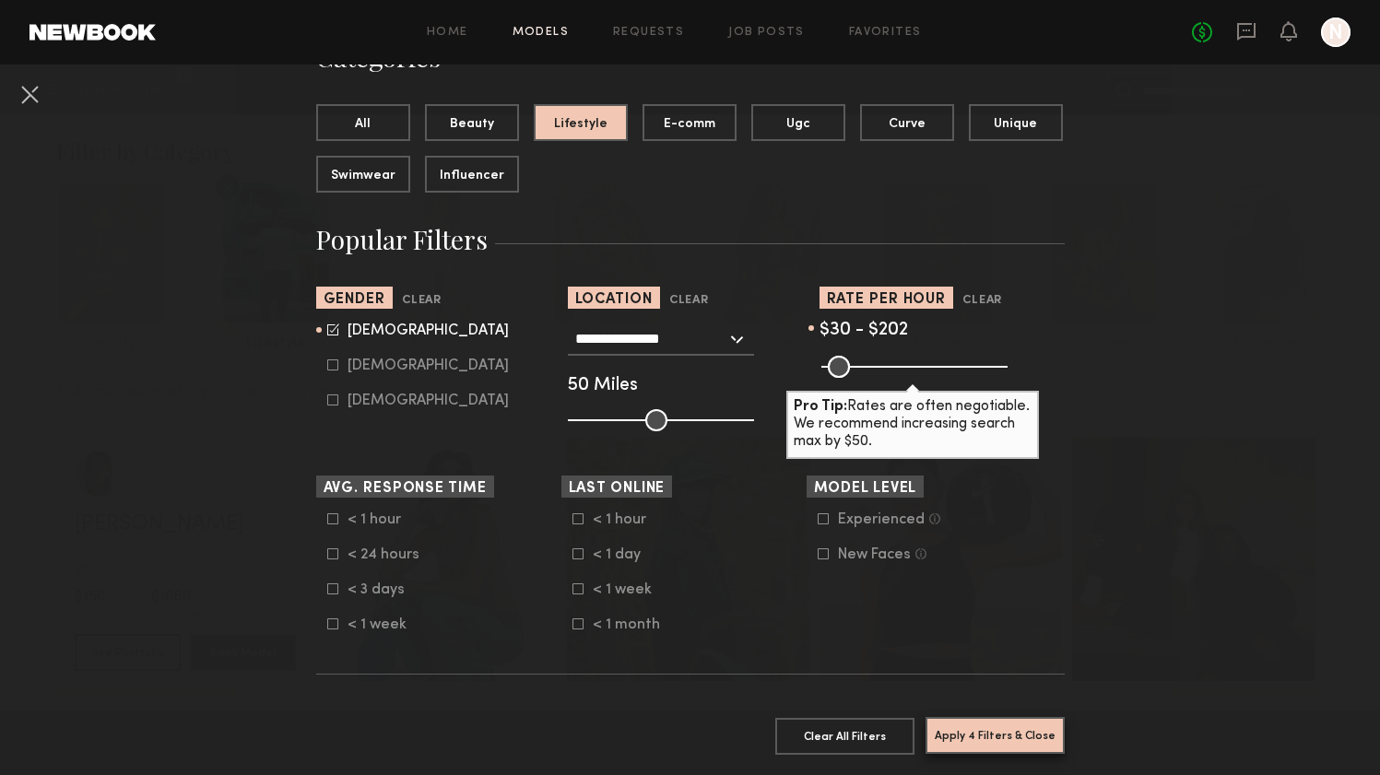
click at [982, 741] on button "Apply 4 Filters & Close" at bounding box center [995, 735] width 139 height 37
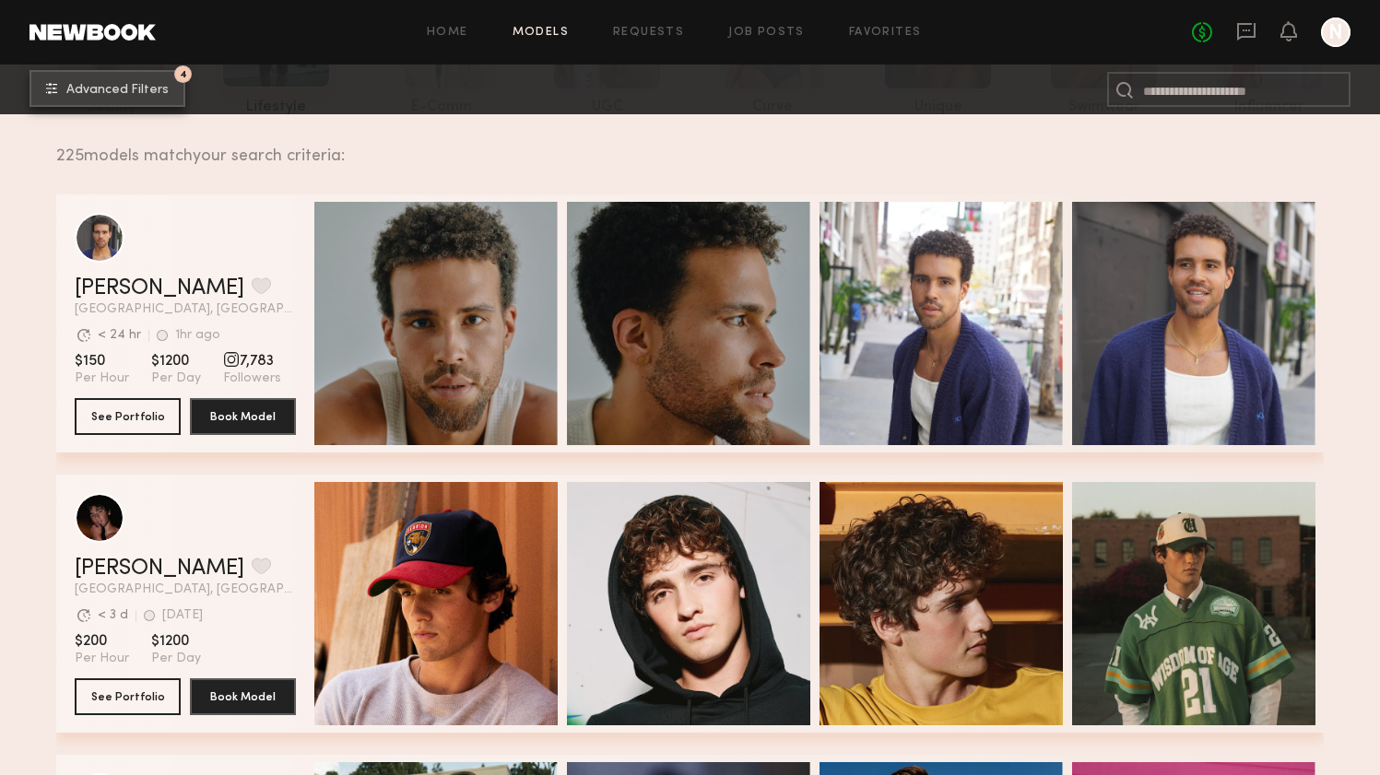
scroll to position [256, 0]
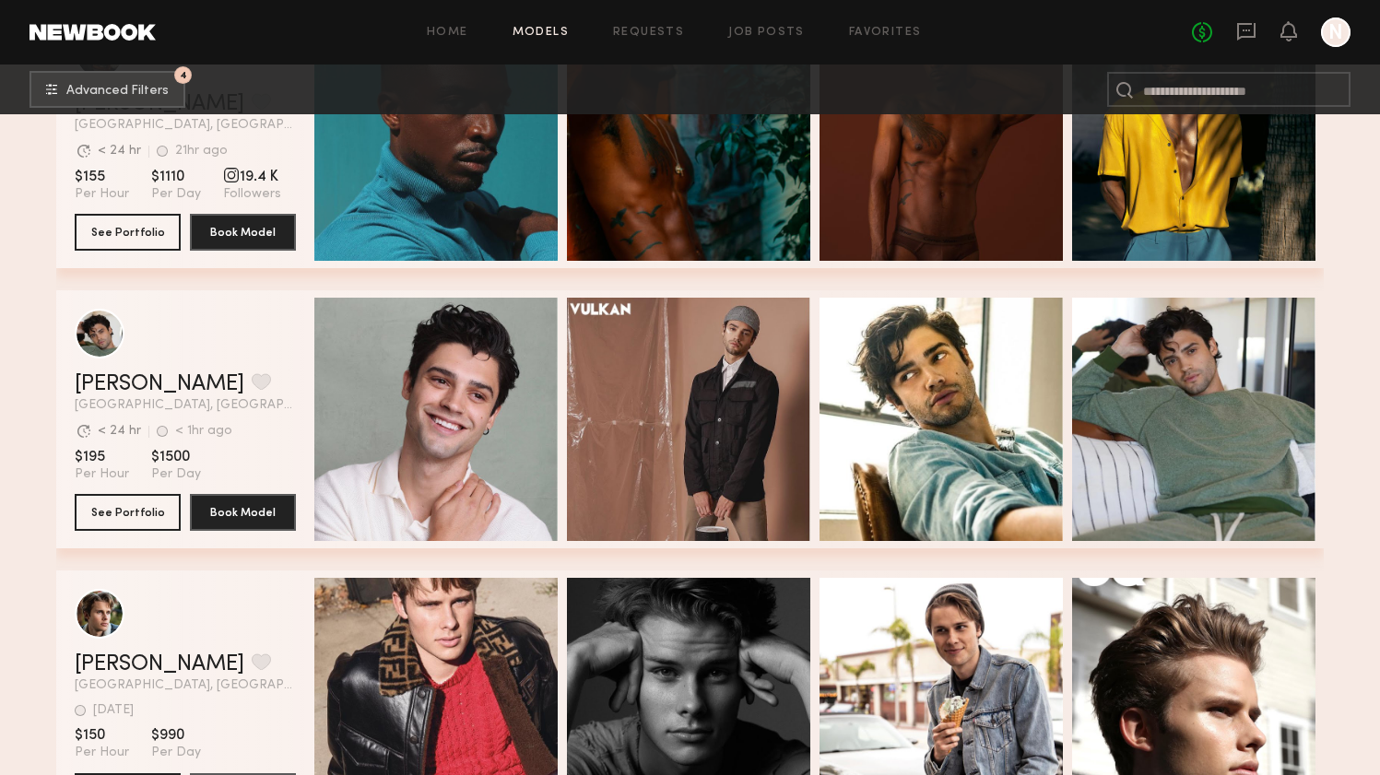
scroll to position [4379, 0]
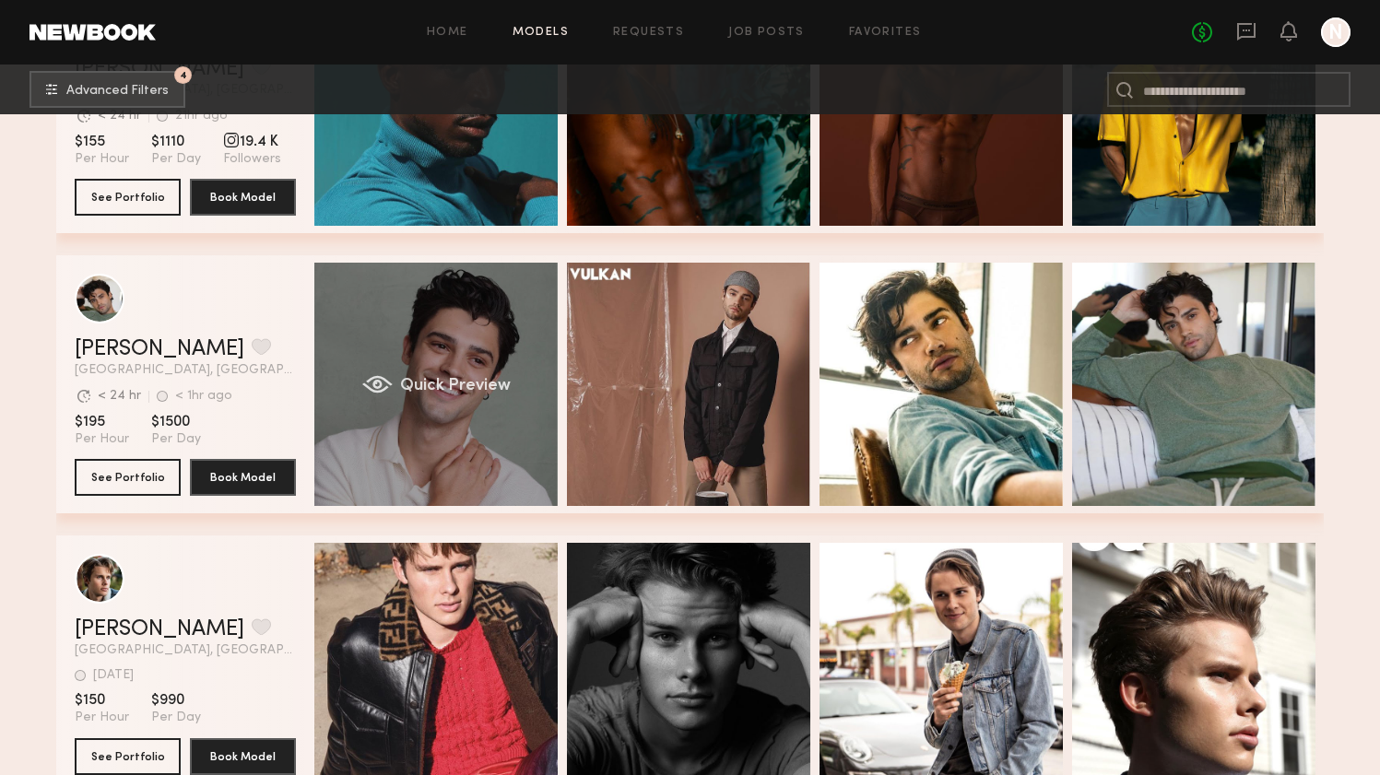
click at [422, 465] on div "Quick Preview" at bounding box center [435, 384] width 243 height 243
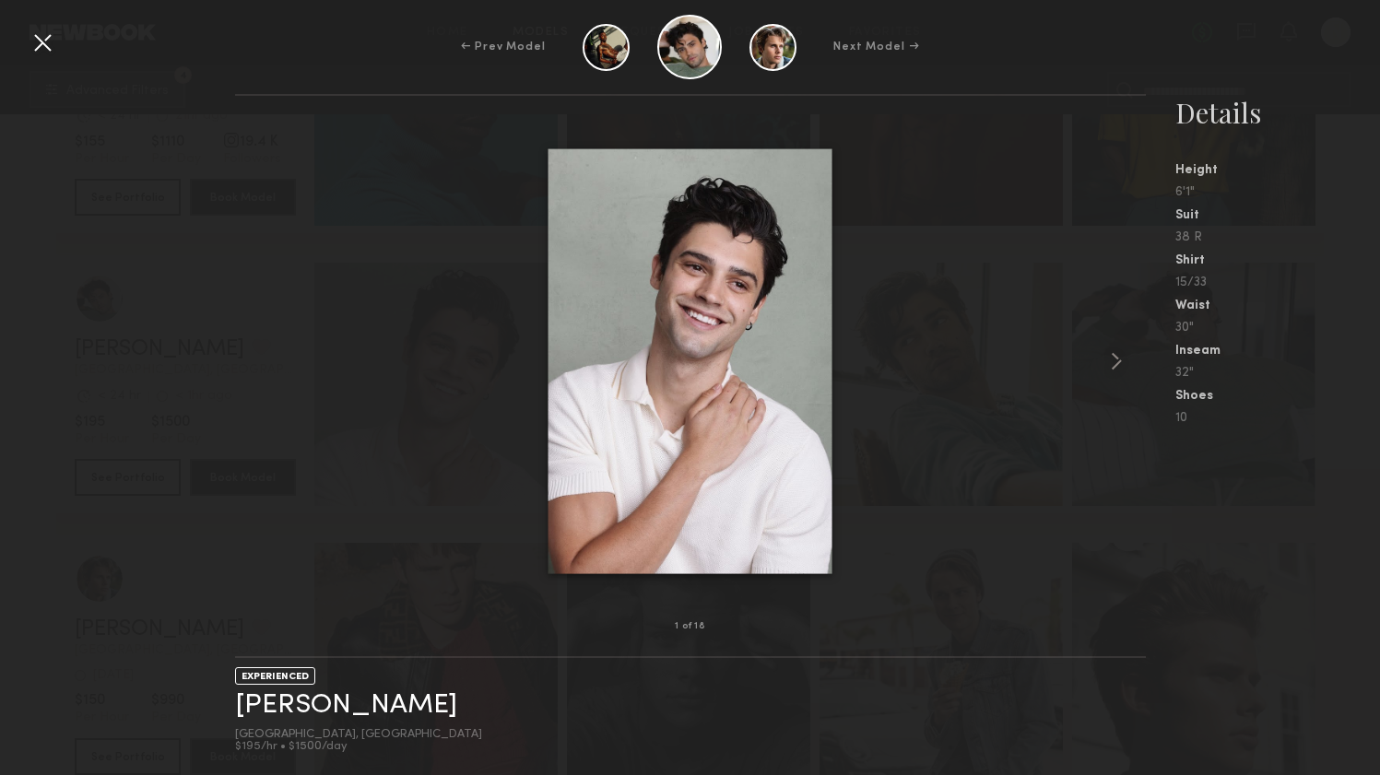
click at [47, 56] on div at bounding box center [43, 43] width 30 height 30
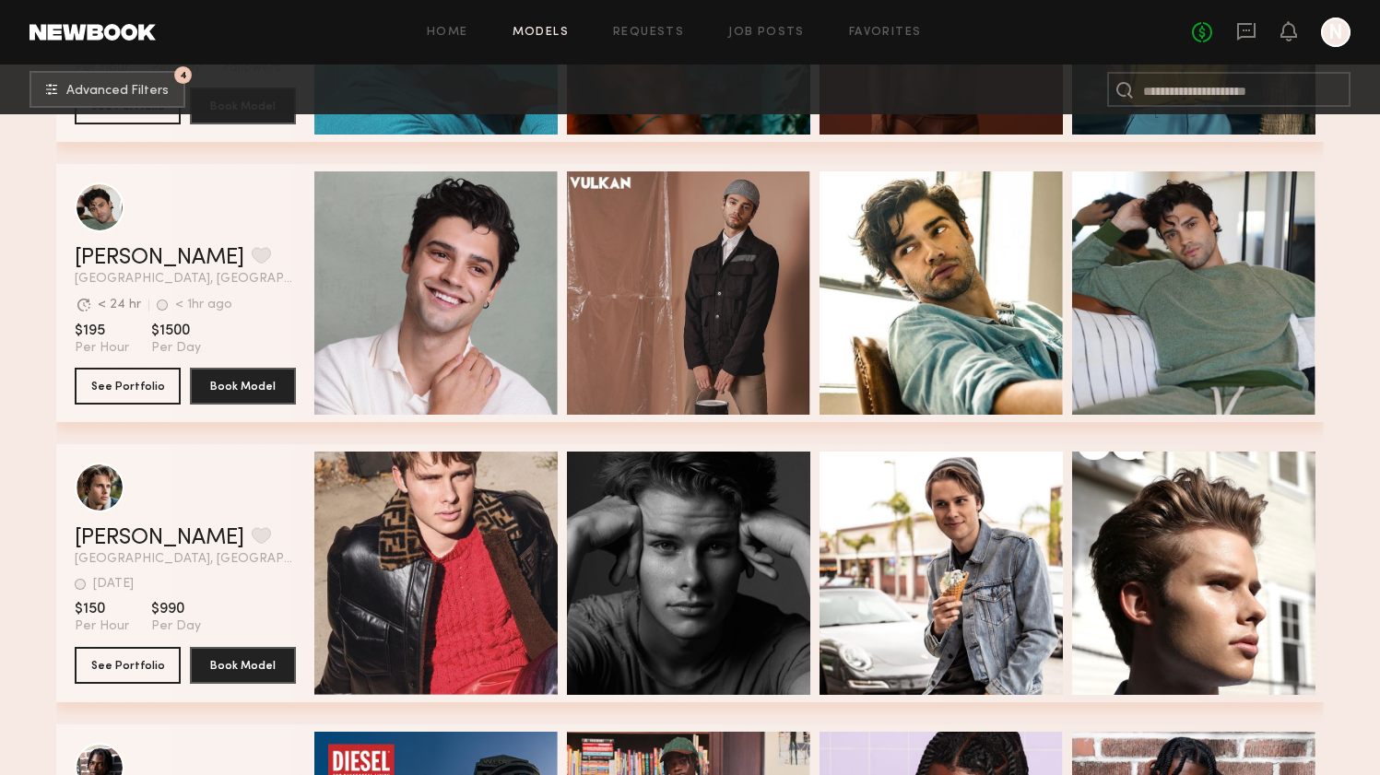
scroll to position [4446, 0]
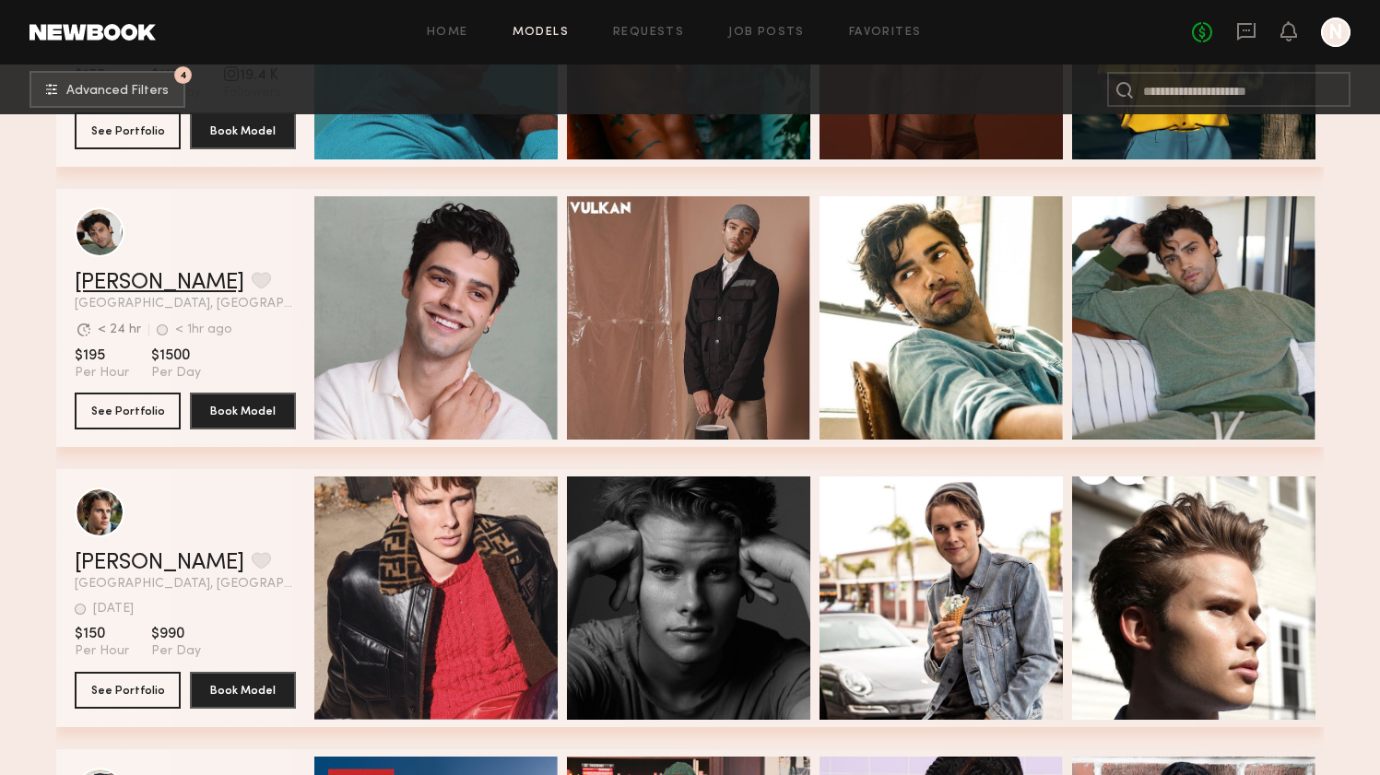
click at [121, 282] on link "[PERSON_NAME]" at bounding box center [160, 283] width 170 height 22
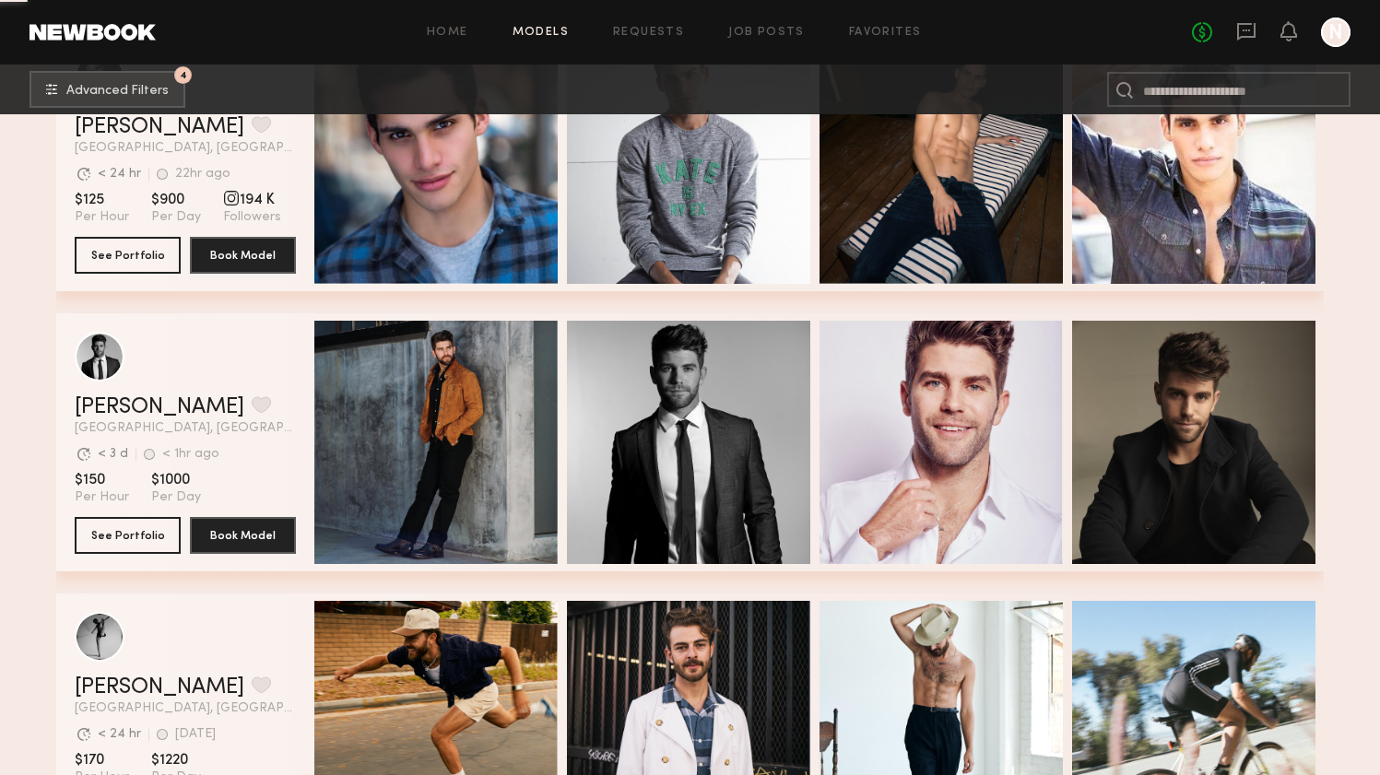
scroll to position [15896, 0]
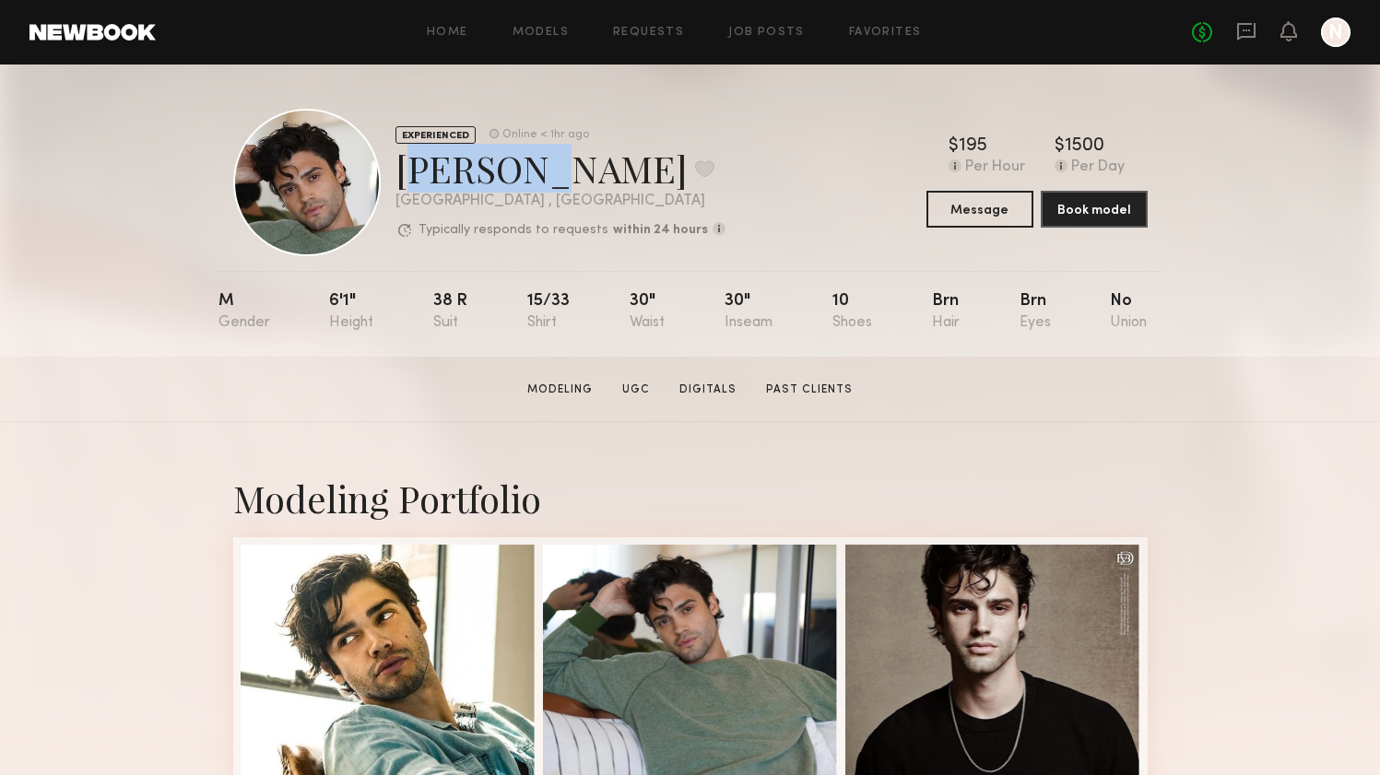
drag, startPoint x: 513, startPoint y: 171, endPoint x: 397, endPoint y: 173, distance: 115.3
click at [397, 173] on div "Jason K. Favorite" at bounding box center [561, 168] width 330 height 49
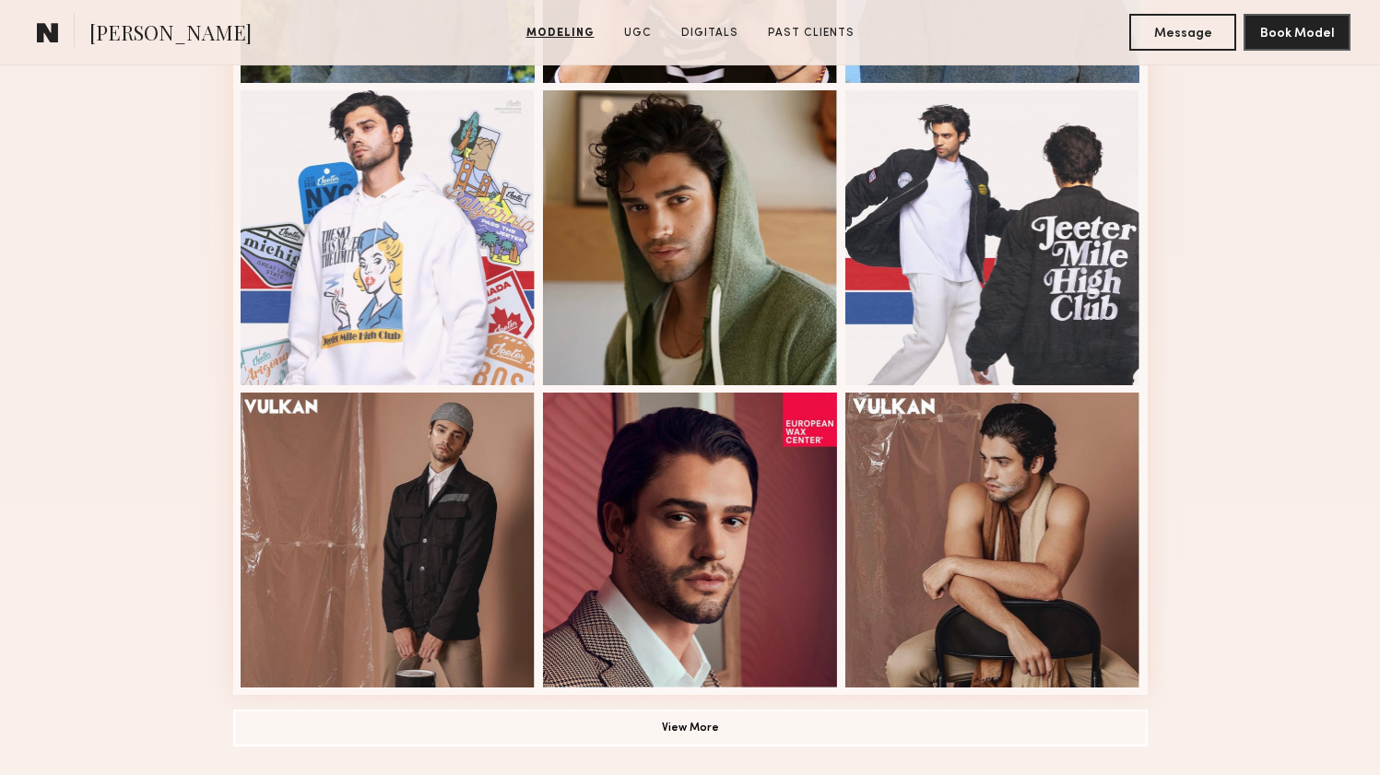
scroll to position [1474, 0]
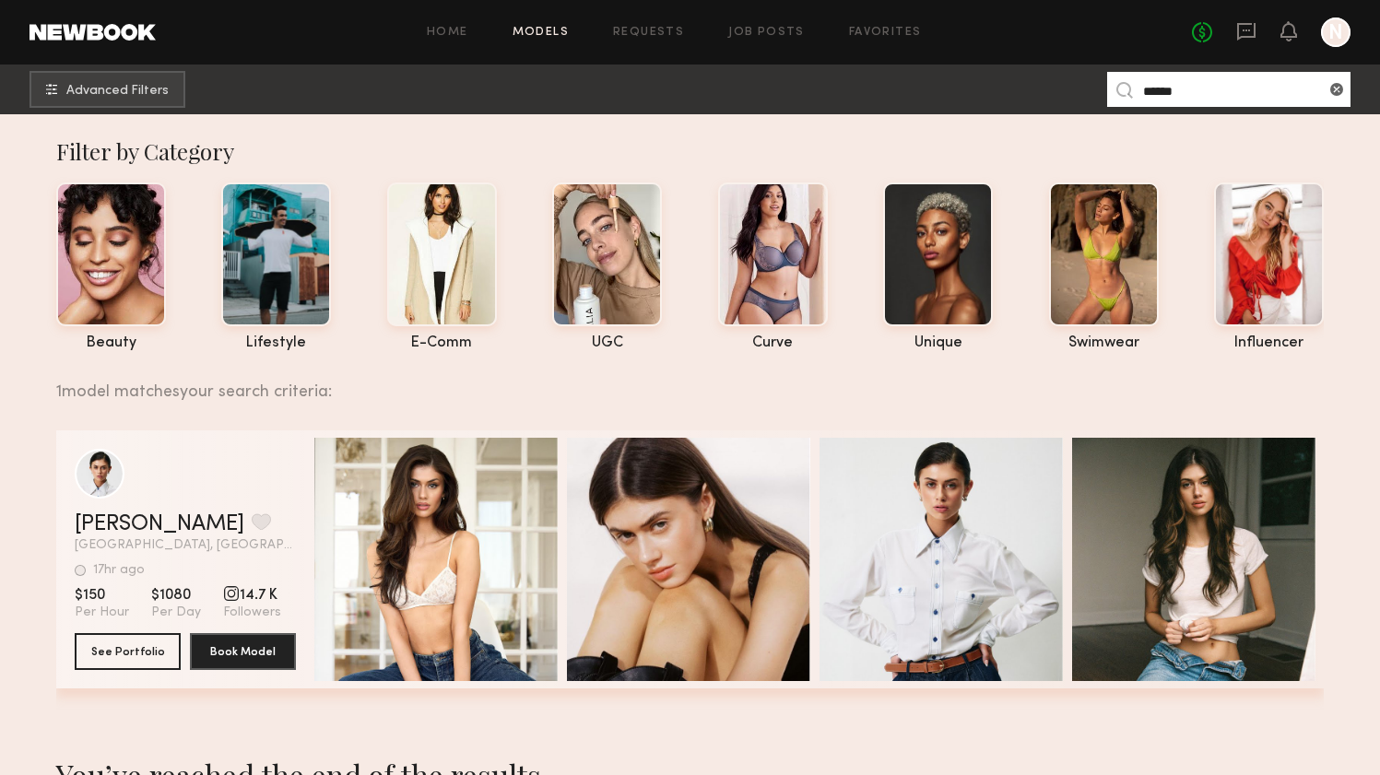
click at [486, 398] on div "1 model matches your search criteria:" at bounding box center [682, 381] width 1253 height 39
click at [603, 420] on section "1 model matches your search criteria: Lilah F. Favorite Los Angeles, CA 17hr ag…" at bounding box center [690, 696] width 1268 height 668
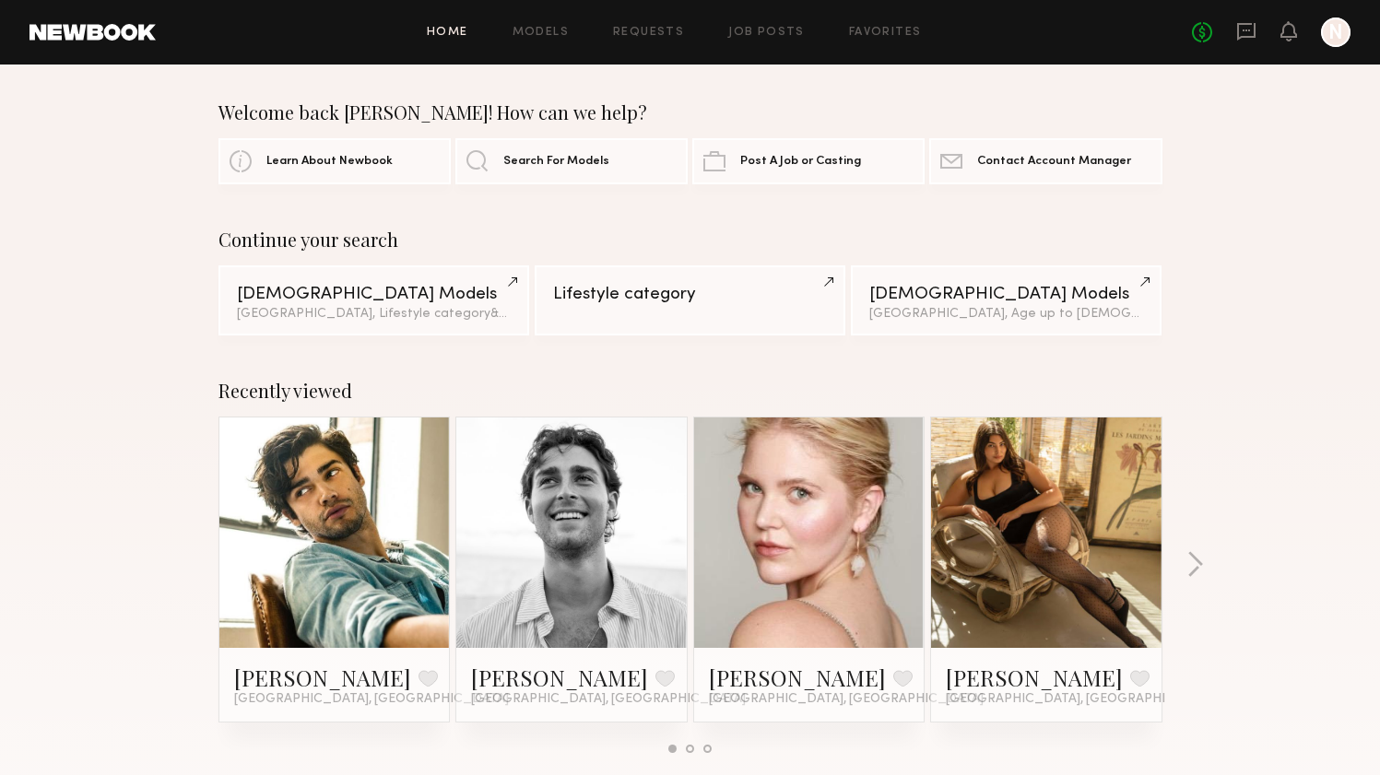
click at [1123, 56] on header "Home Models Requests Job Posts Favorites Sign Out No fees up to $5,000 N" at bounding box center [690, 32] width 1380 height 65
